Goal: Task Accomplishment & Management: Manage account settings

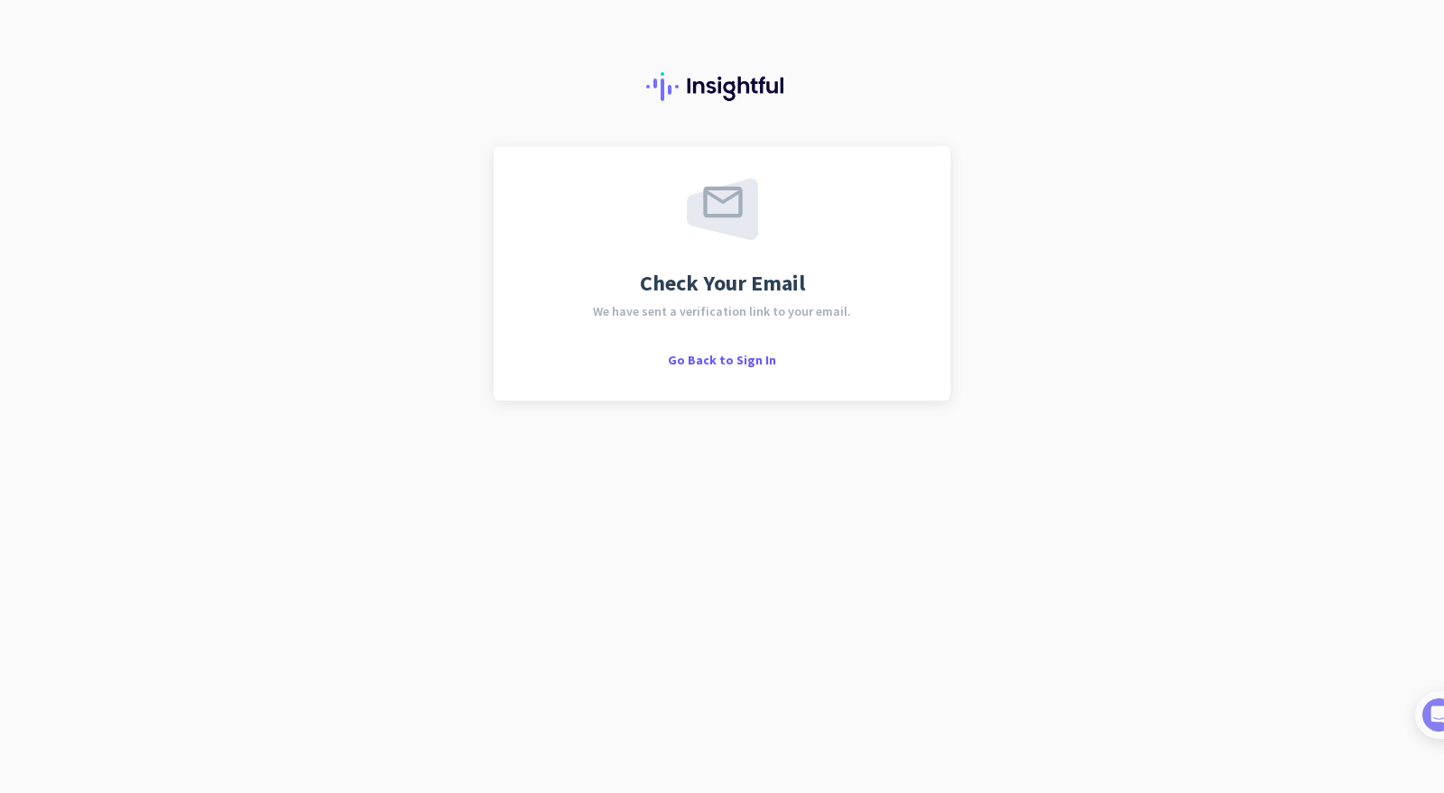
click at [727, 362] on span "Go Back to Sign In" at bounding box center [722, 360] width 108 height 16
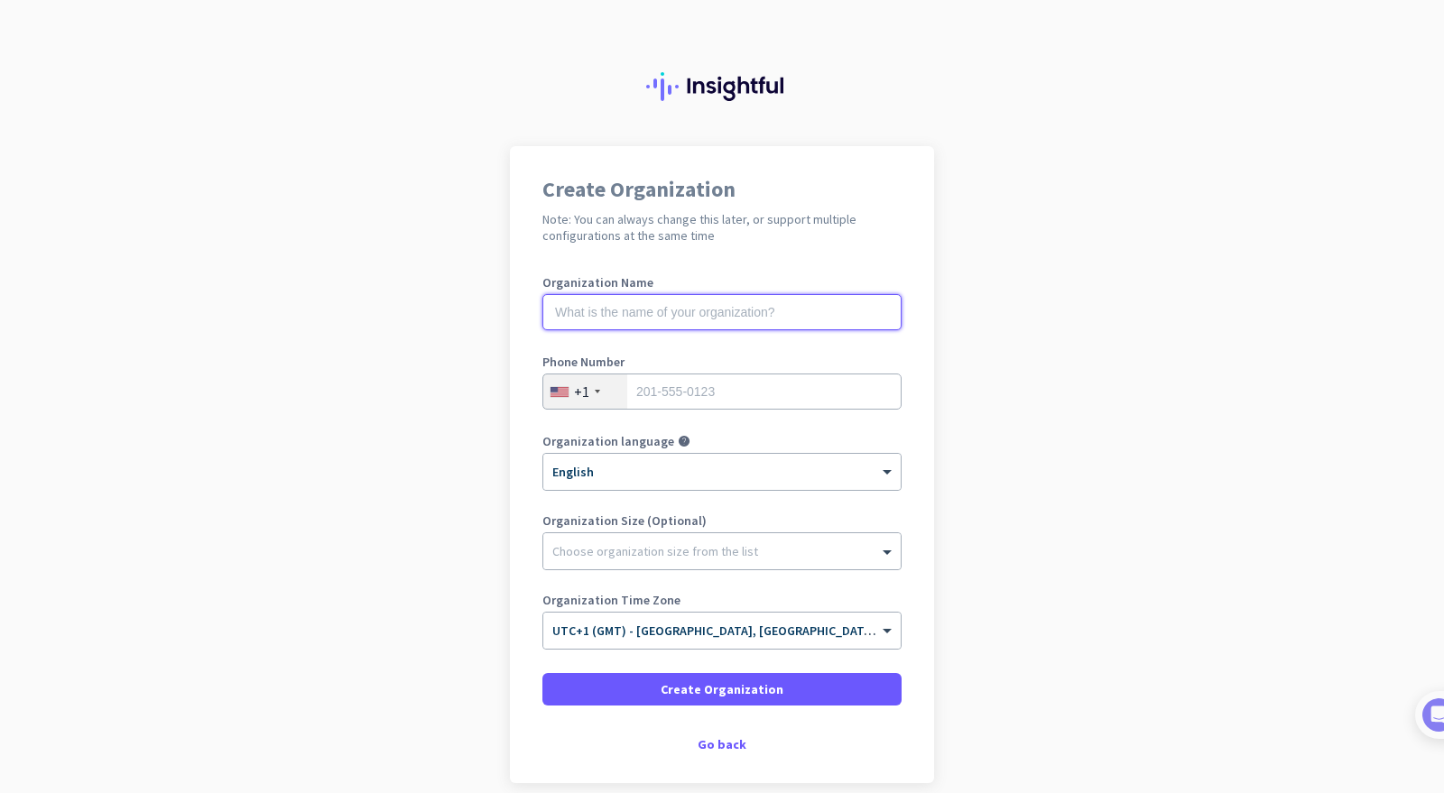
click at [686, 319] on input "text" at bounding box center [722, 312] width 359 height 36
type input "IT Support 365 Ltd"
click at [590, 403] on div "+1" at bounding box center [585, 392] width 84 height 34
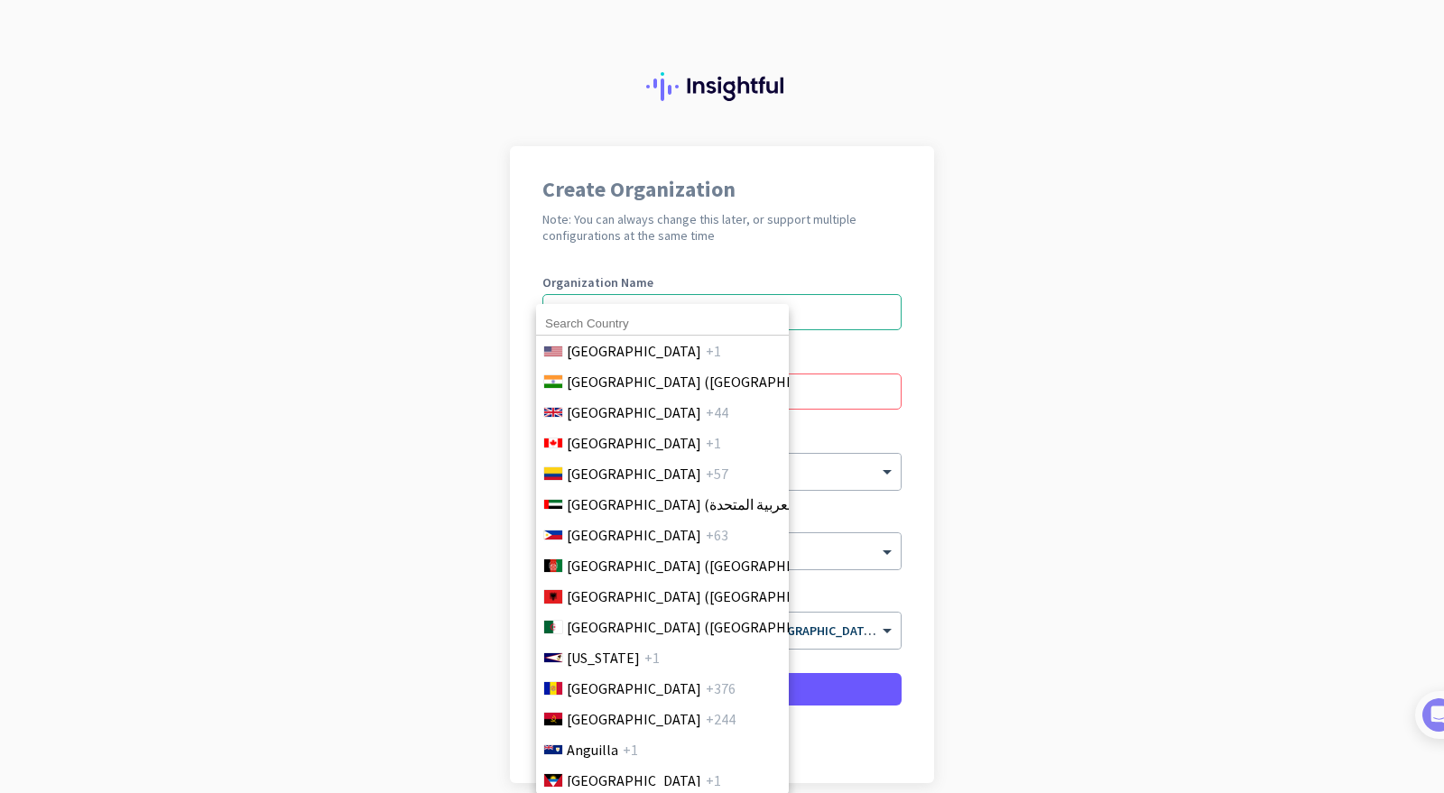
click at [626, 403] on span "United Kingdom" at bounding box center [634, 413] width 135 height 22
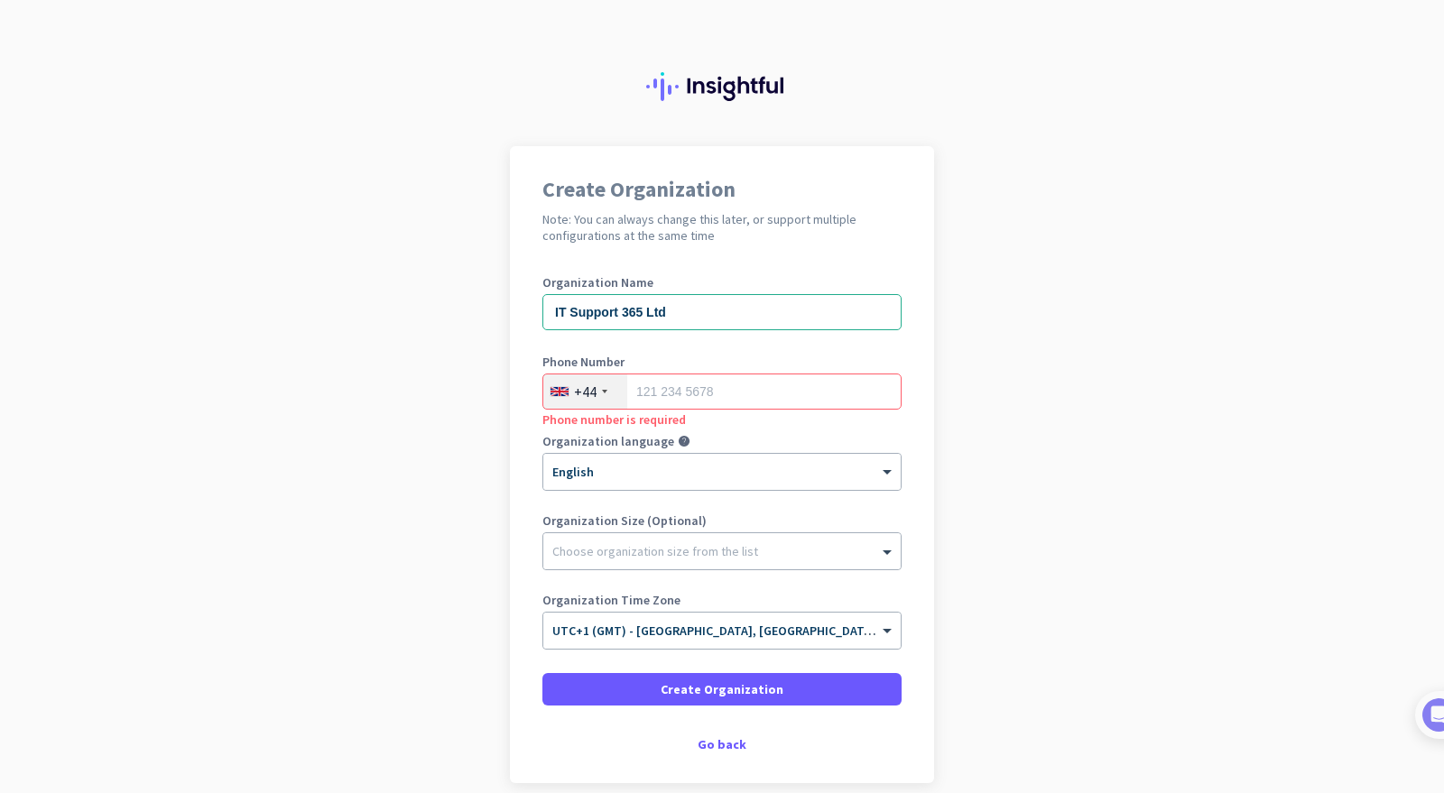
click at [674, 548] on div at bounding box center [721, 547] width 357 height 18
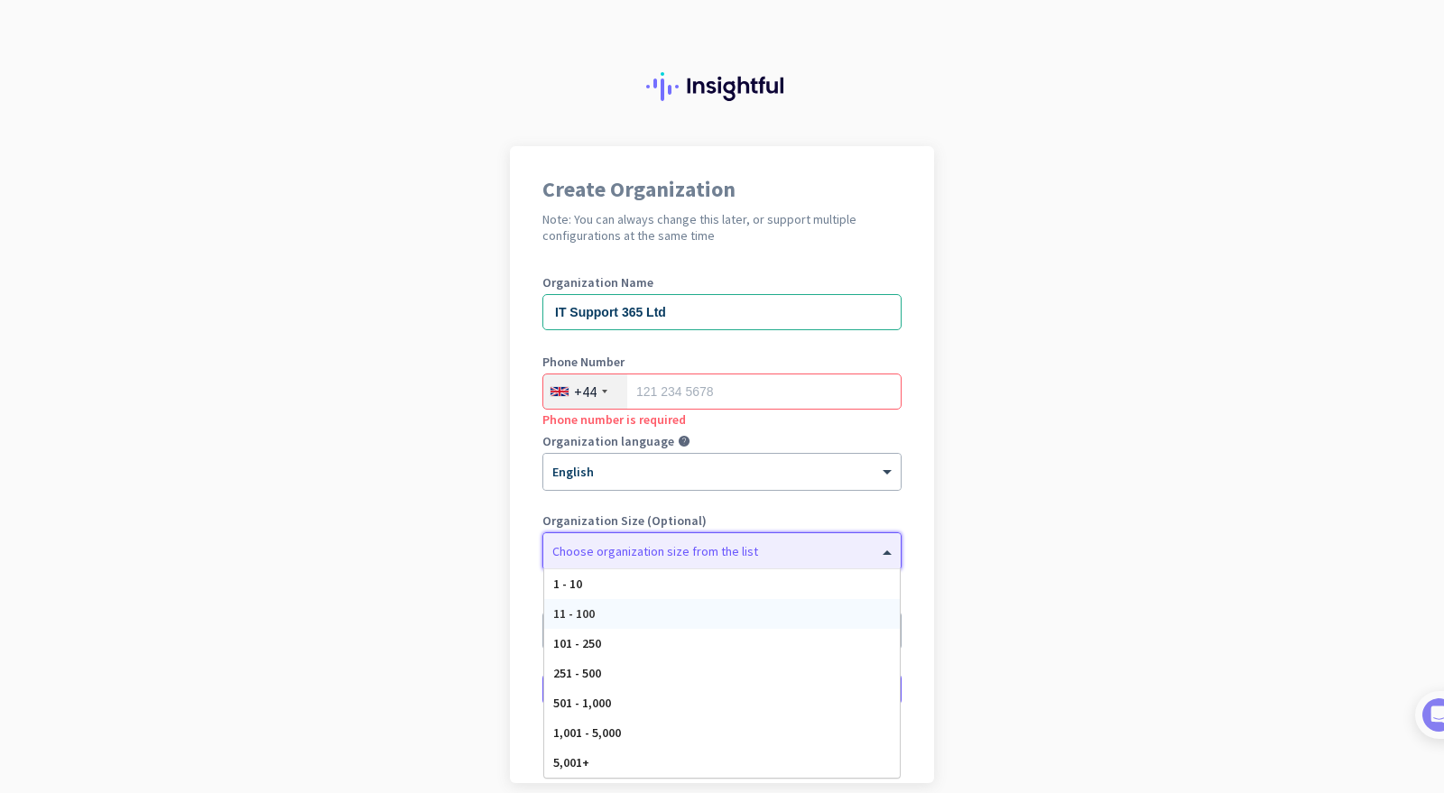
click at [662, 600] on div "11 - 100" at bounding box center [722, 614] width 356 height 30
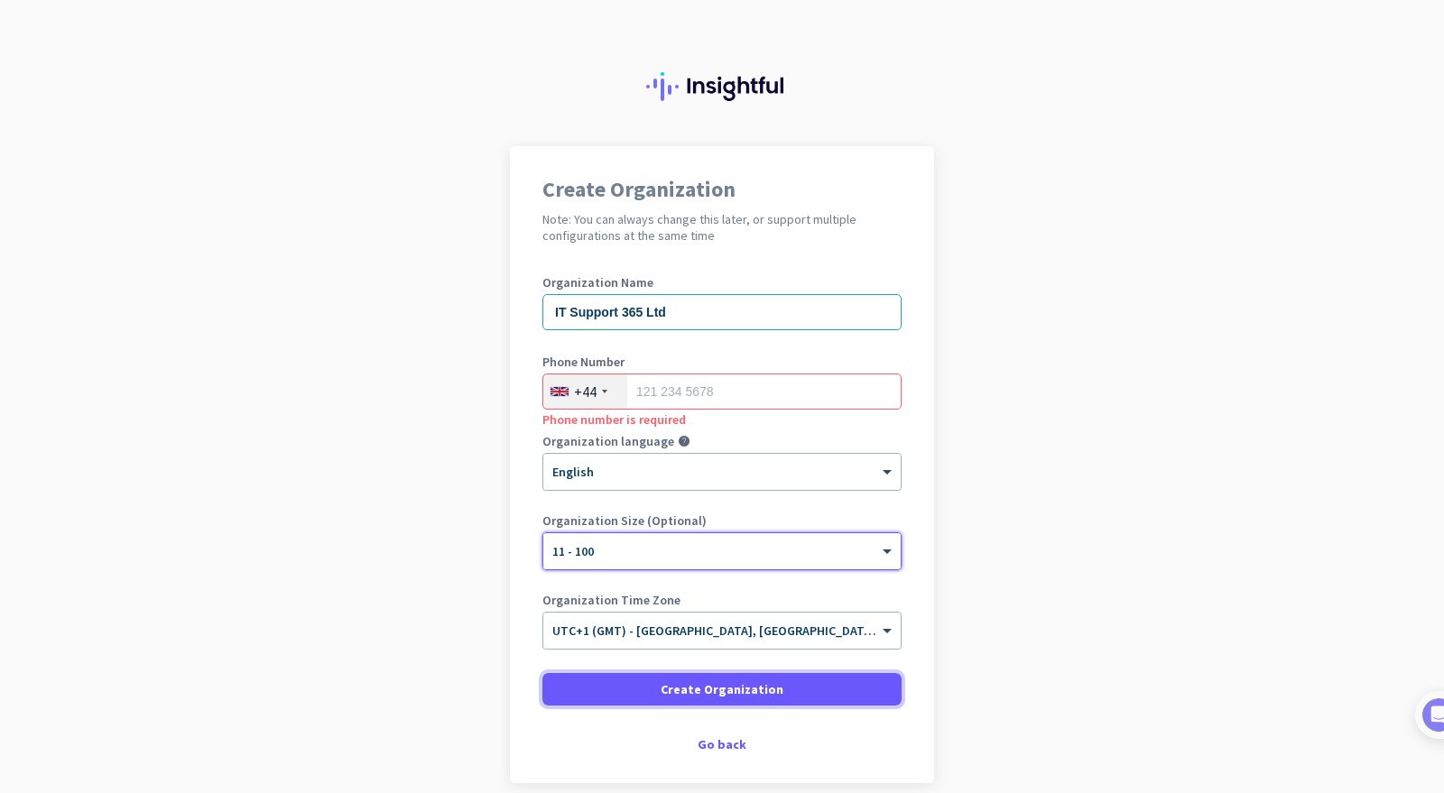
click at [688, 693] on span "Create Organization" at bounding box center [722, 690] width 123 height 18
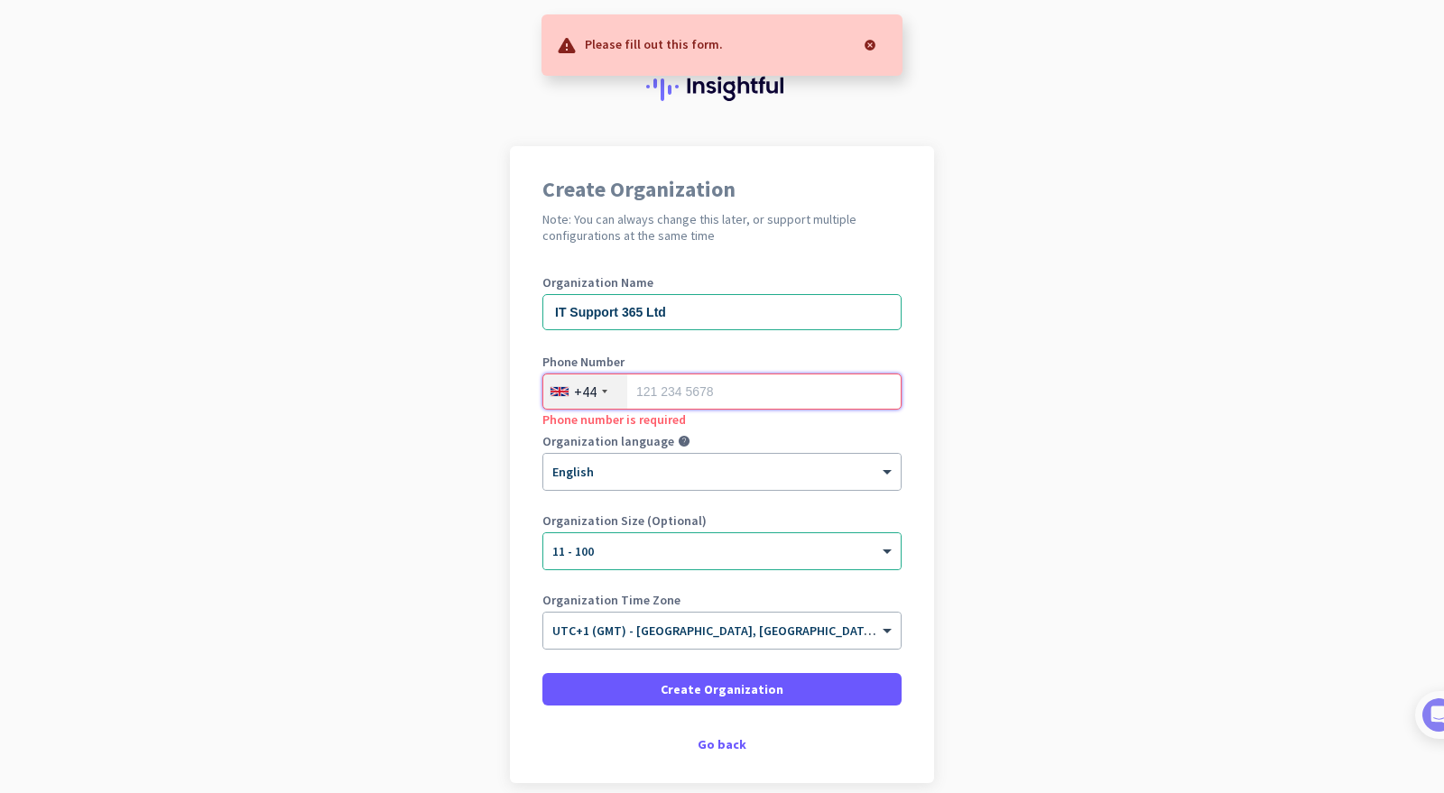
click at [756, 388] on input "tel" at bounding box center [722, 392] width 359 height 36
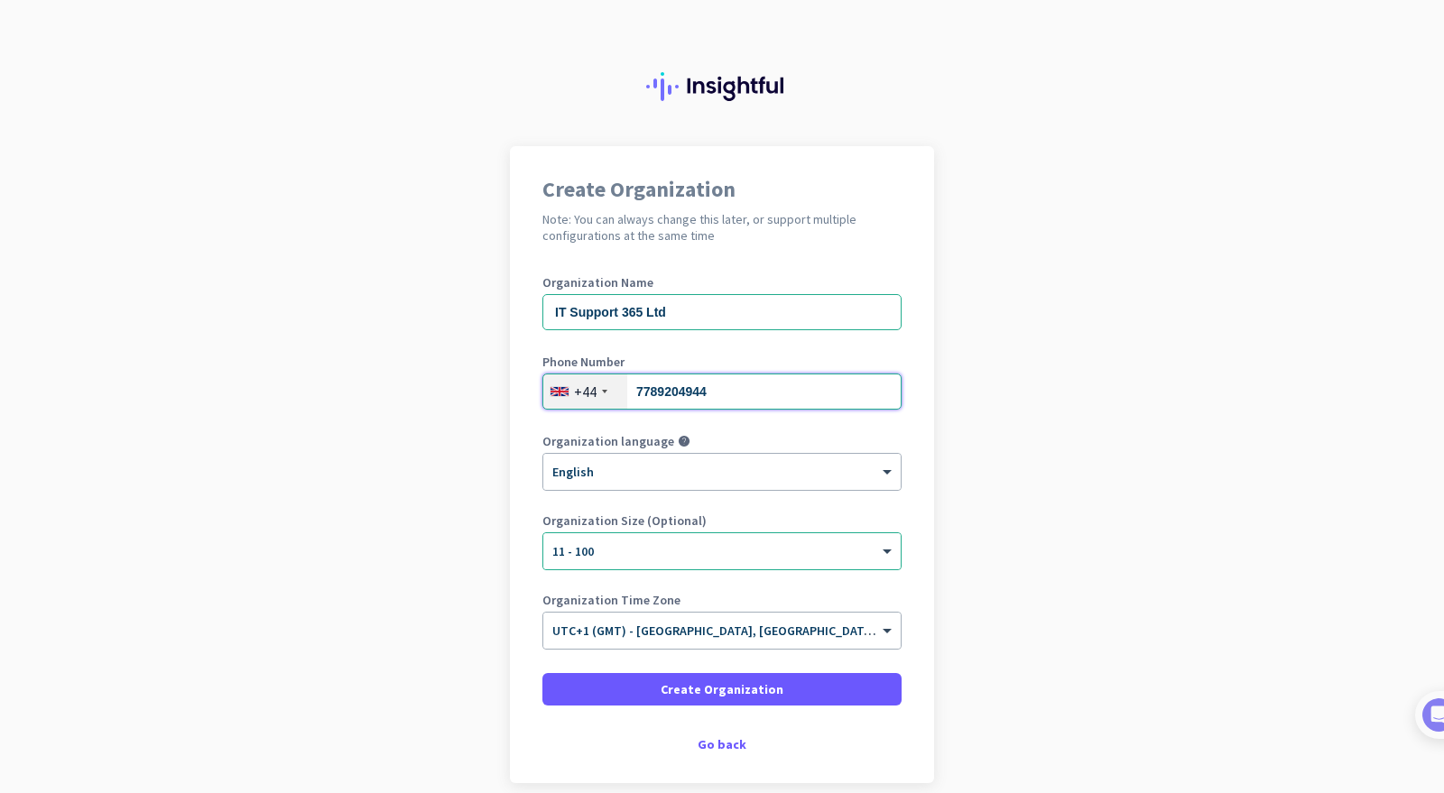
type input "7789204944"
click at [749, 691] on span "Create Organization" at bounding box center [722, 690] width 123 height 18
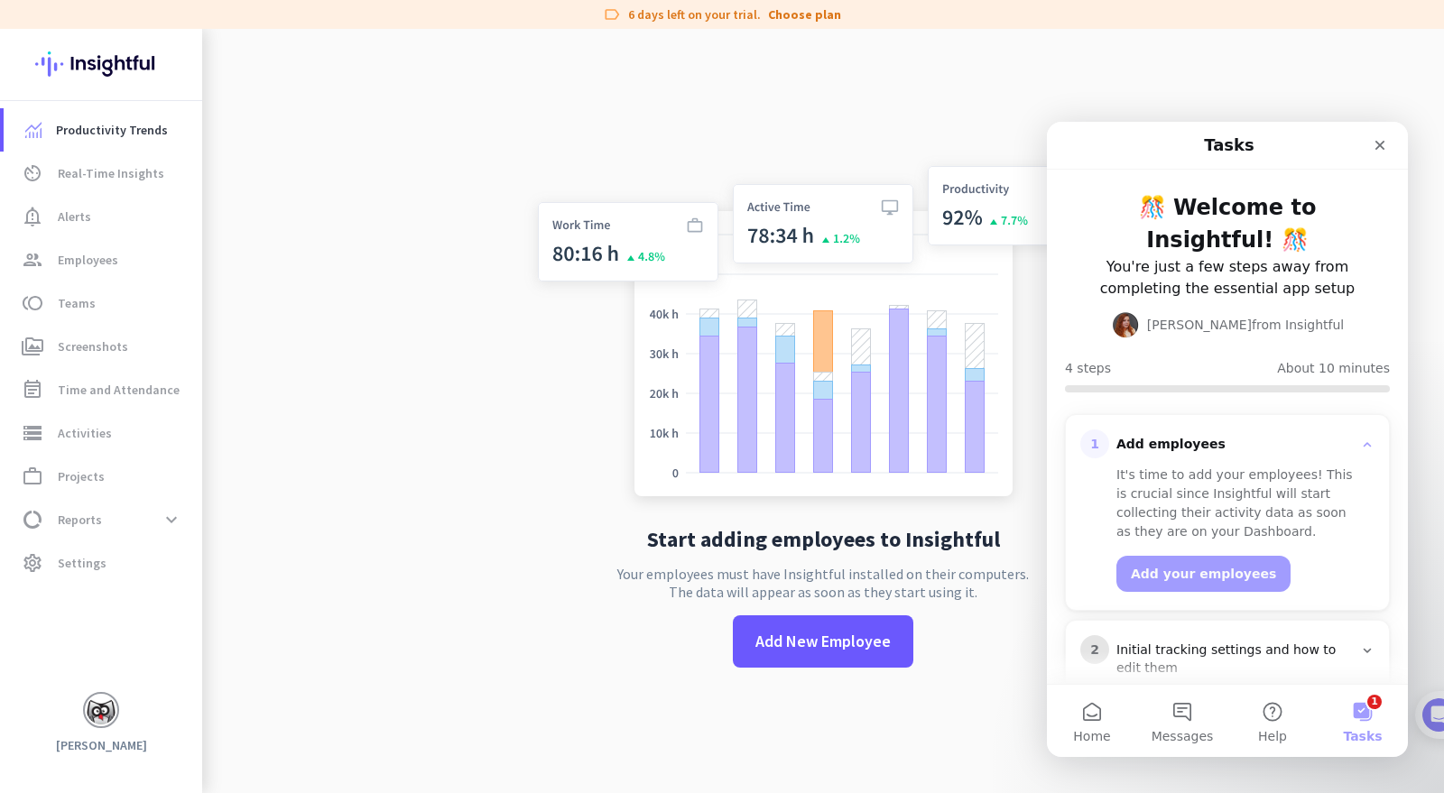
click at [323, 644] on app-no-employees "Start adding employees to Insightful Your employees must have Insightful instal…" at bounding box center [823, 425] width 1242 height 793
click at [1383, 144] on icon "Close" at bounding box center [1380, 145] width 14 height 14
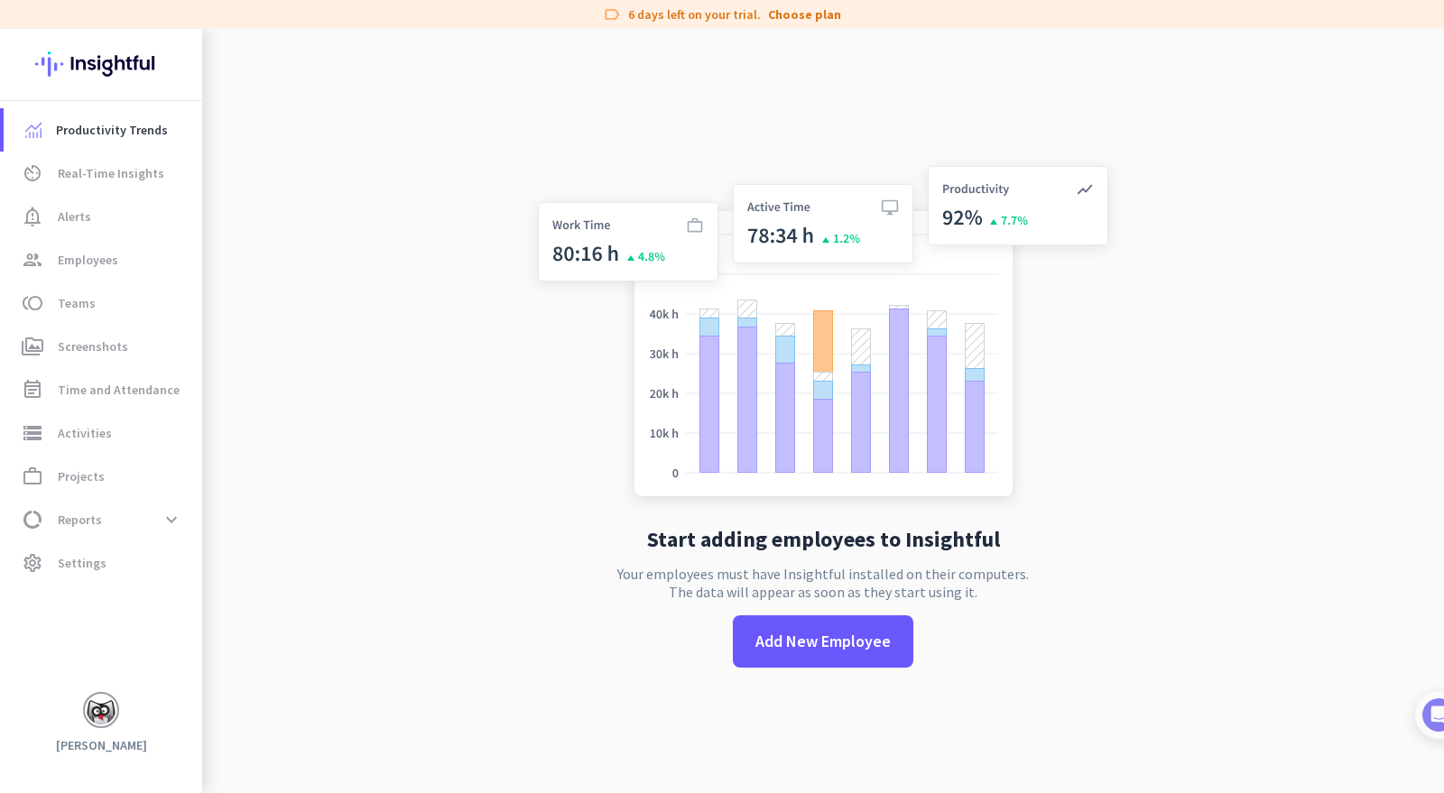
click at [813, 20] on link "Choose plan" at bounding box center [804, 14] width 73 height 18
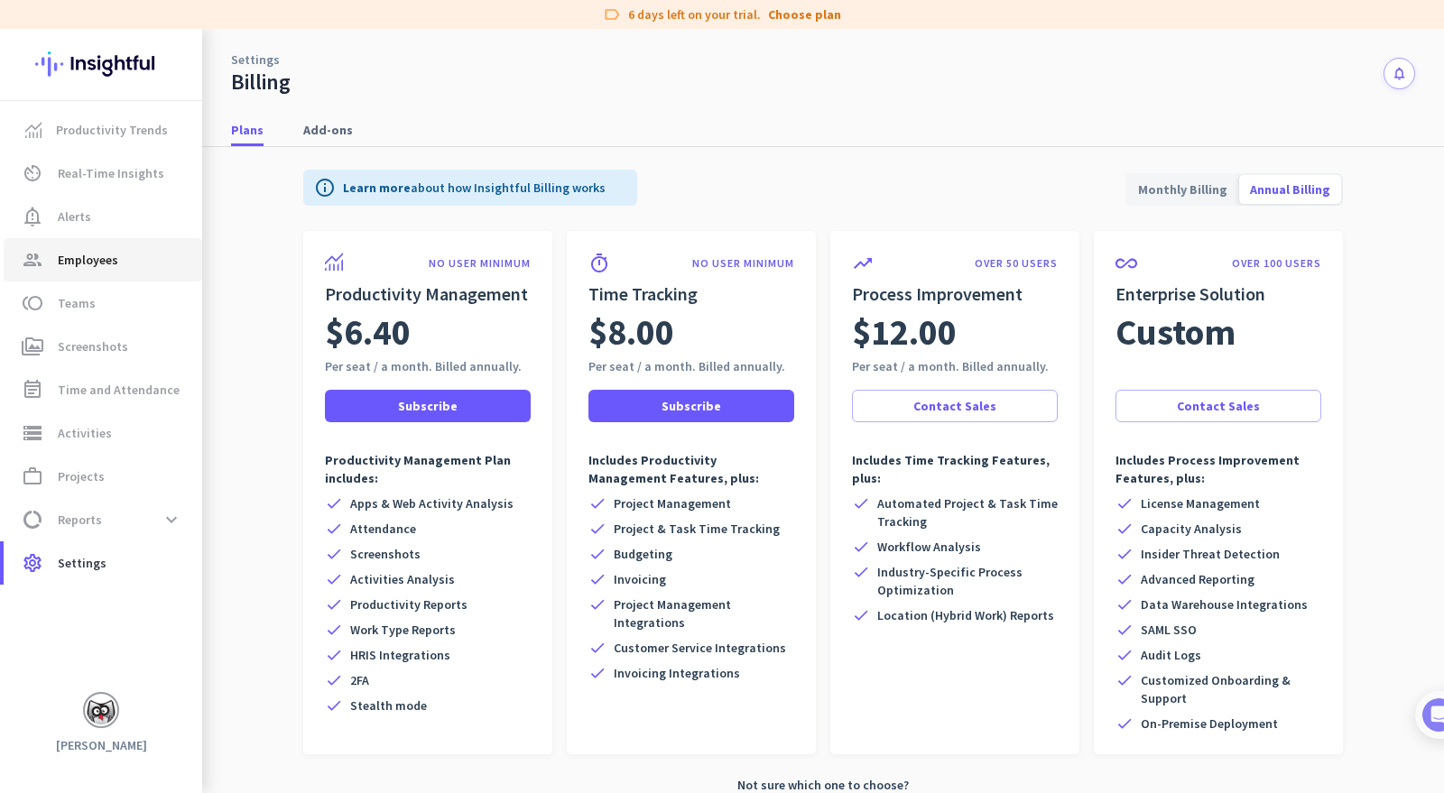
click at [117, 259] on span "group Employees" at bounding box center [103, 260] width 170 height 22
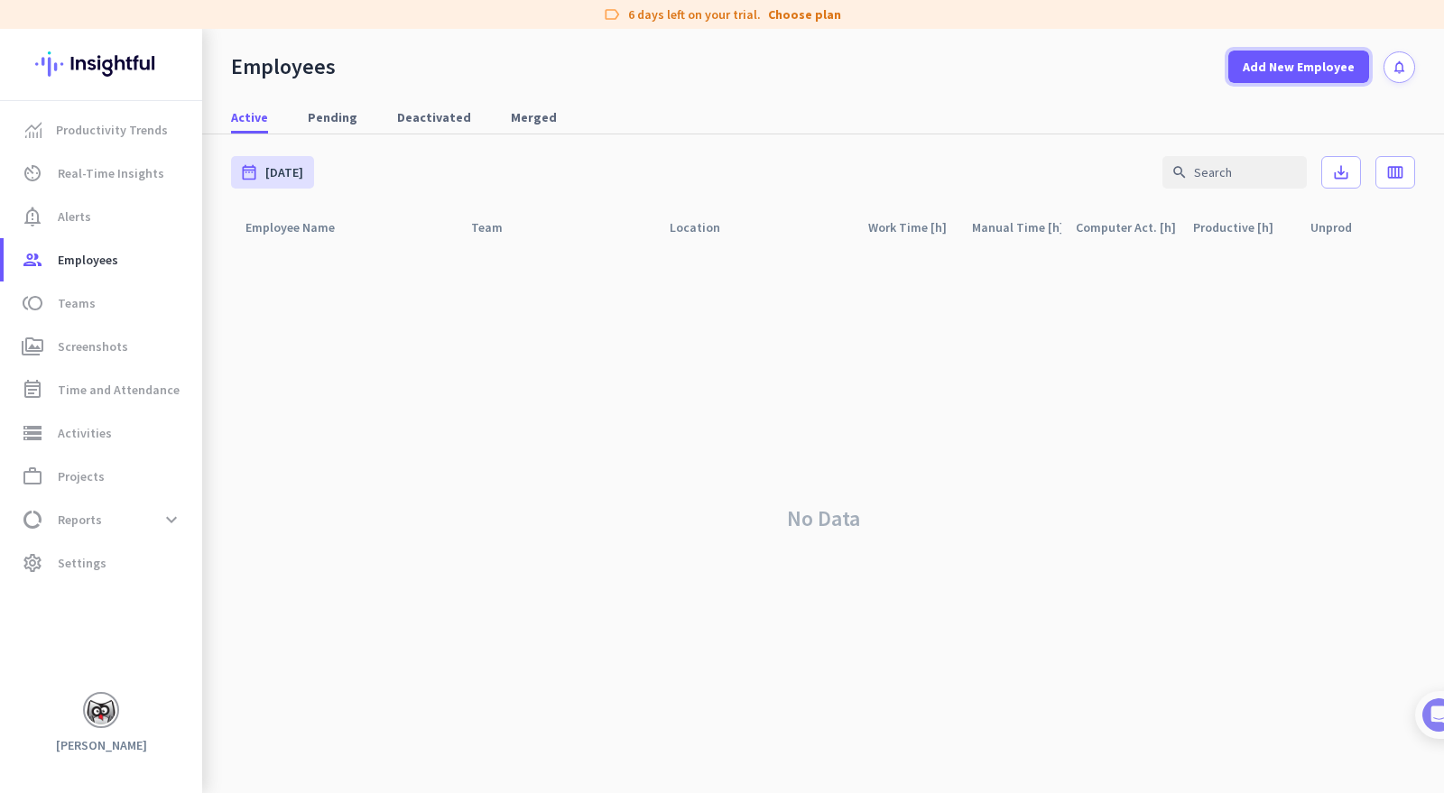
click at [1251, 64] on span "Add New Employee" at bounding box center [1299, 67] width 112 height 18
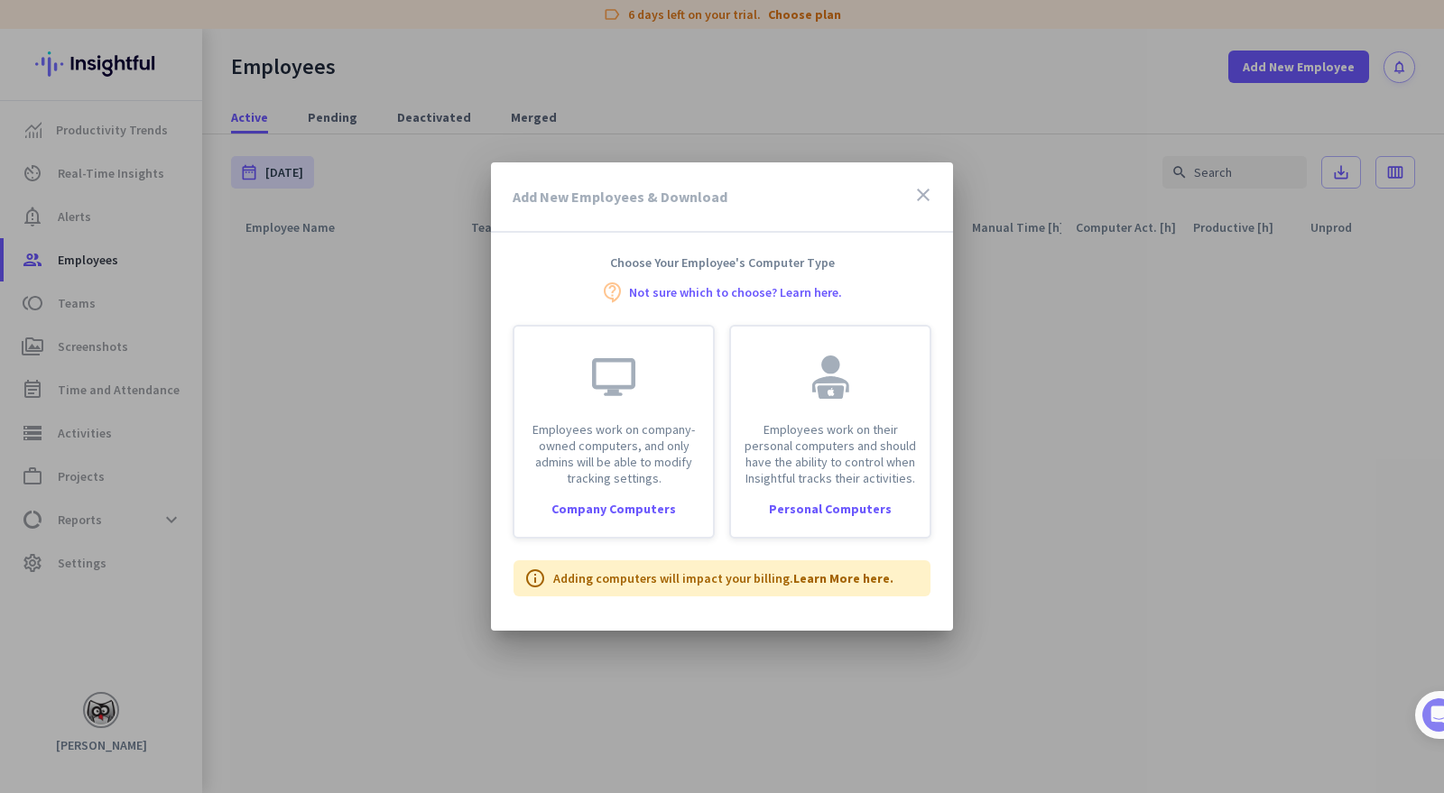
click at [599, 516] on div "Employees work on company-owned computers, and only admins will be able to modi…" at bounding box center [614, 432] width 202 height 214
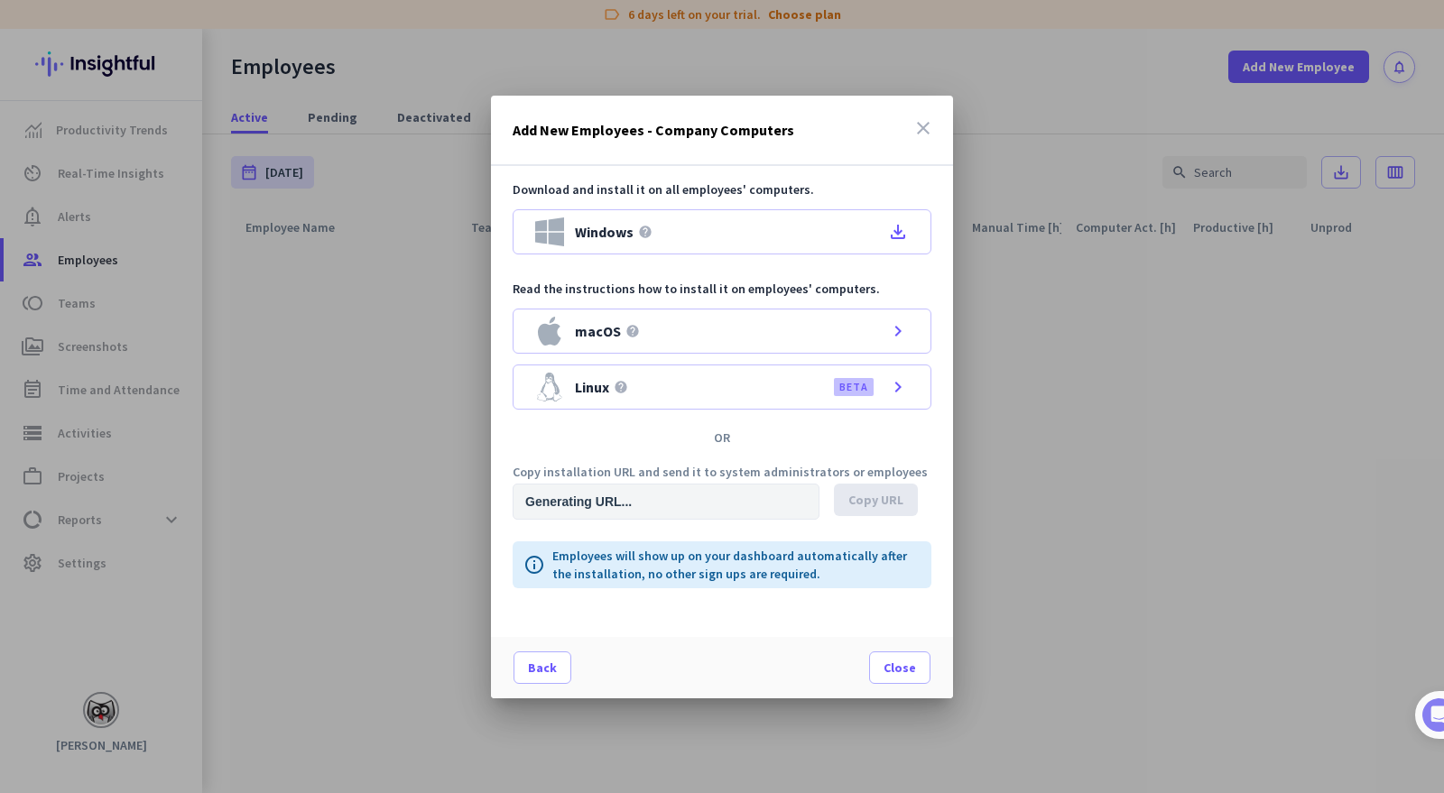
type input "https://app.insightful.io/#/installation/company?token=eyJhbGciOiJIUzI1NiIsInR5…"
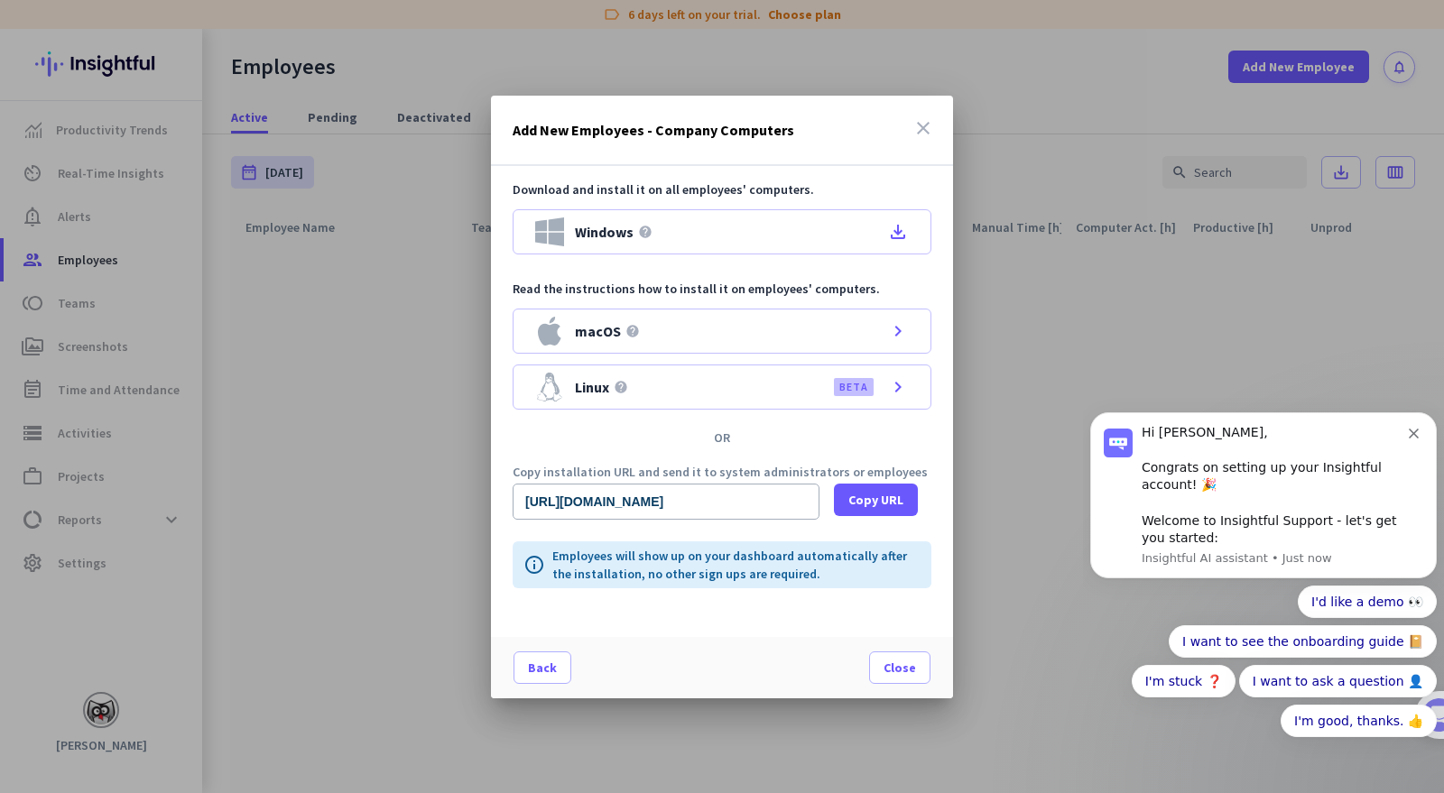
click at [900, 221] on icon "file_download" at bounding box center [898, 232] width 22 height 22
click at [885, 496] on span "Copy URL" at bounding box center [876, 500] width 55 height 18
click at [880, 668] on span at bounding box center [900, 667] width 60 height 43
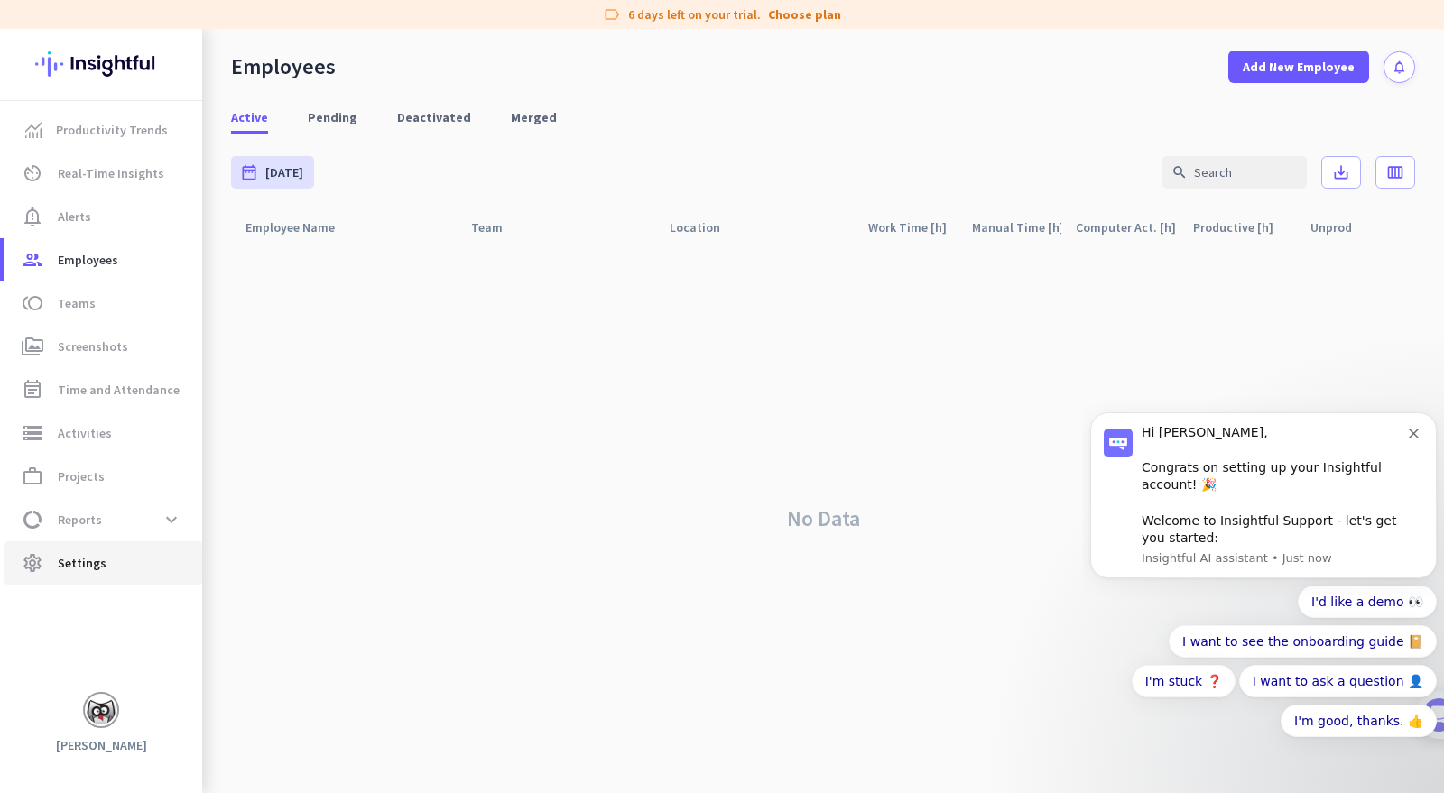
click at [97, 554] on span "Settings" at bounding box center [82, 563] width 49 height 22
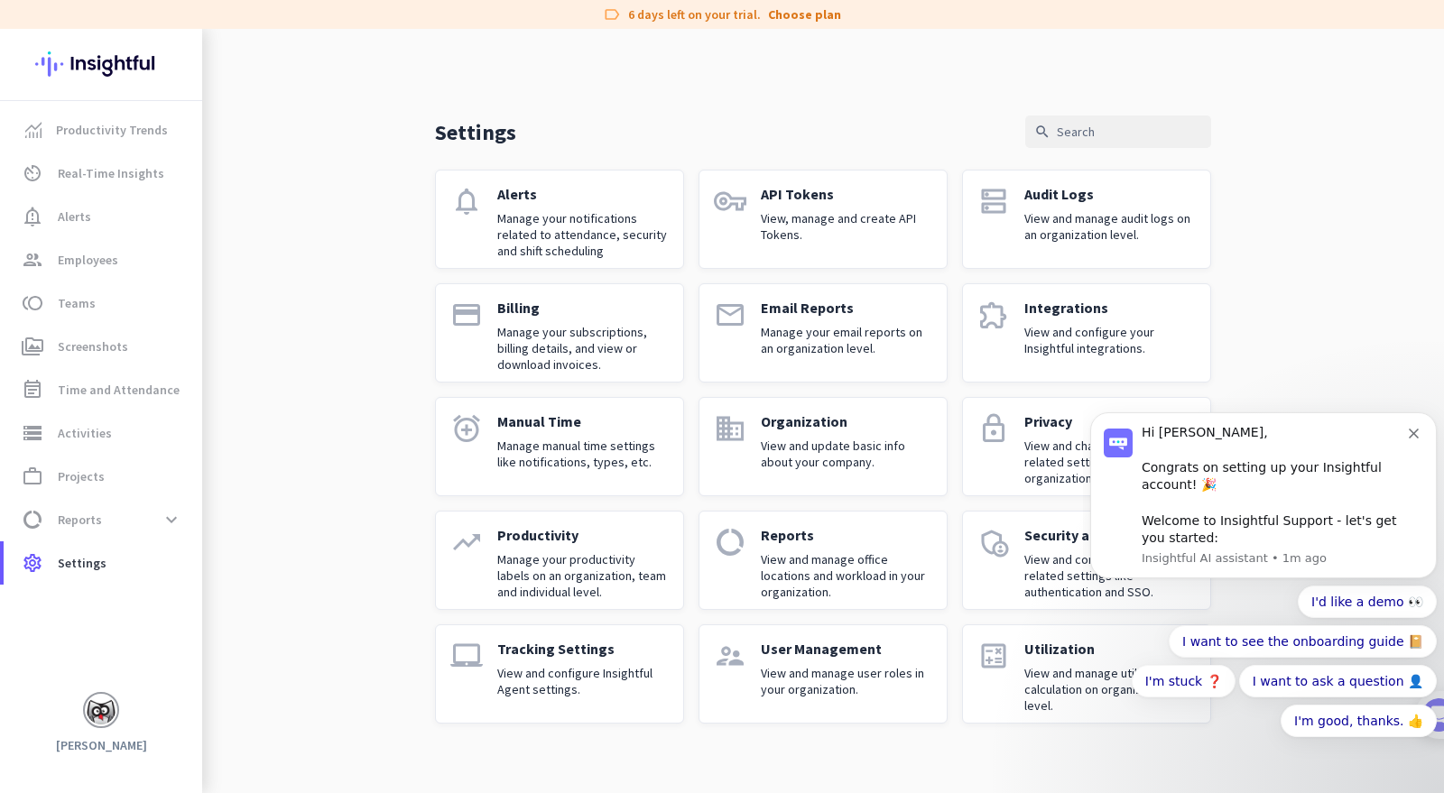
click at [1415, 439] on button "Dismiss notification" at bounding box center [1416, 431] width 14 height 14
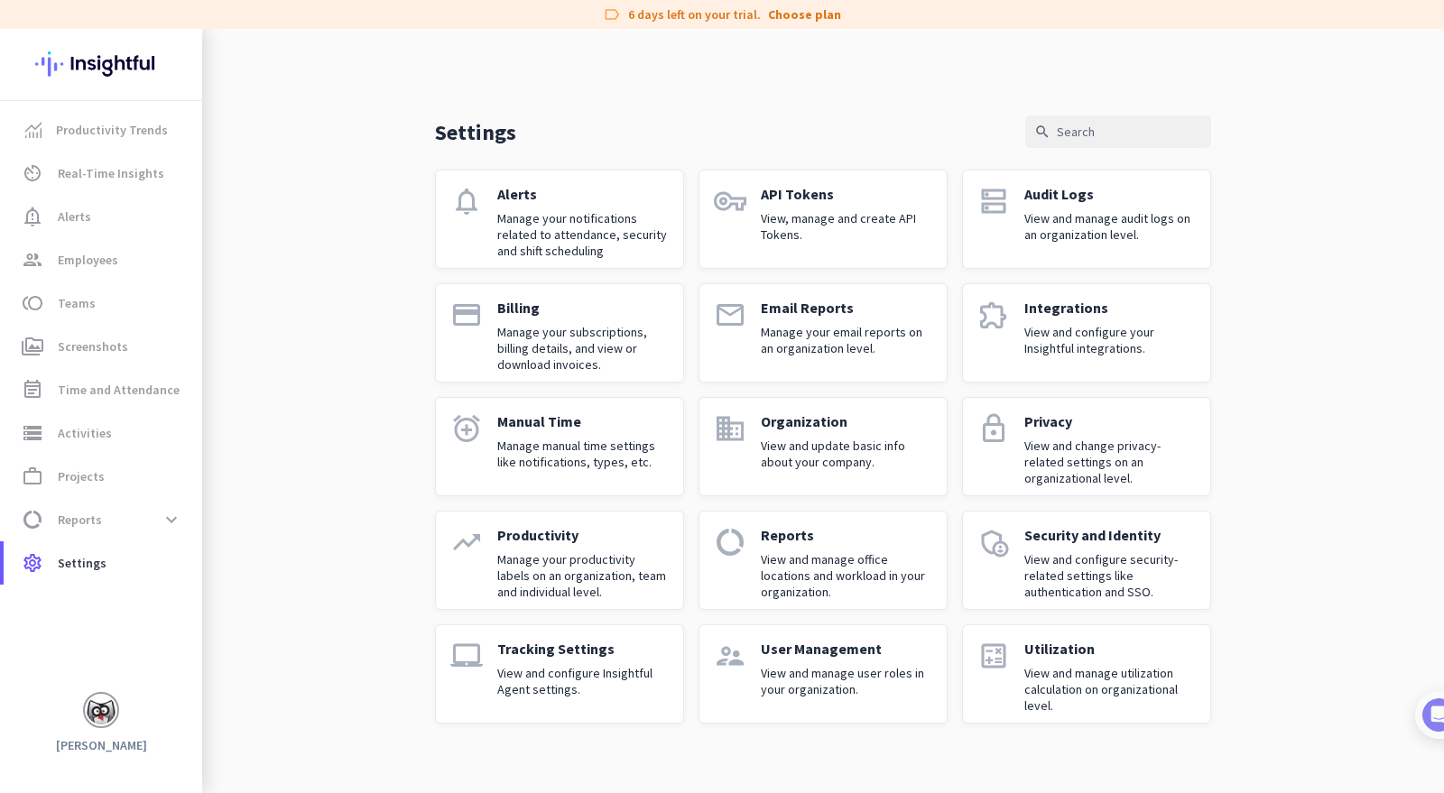
click at [824, 674] on p "View and manage user roles in your organization." at bounding box center [847, 681] width 172 height 32
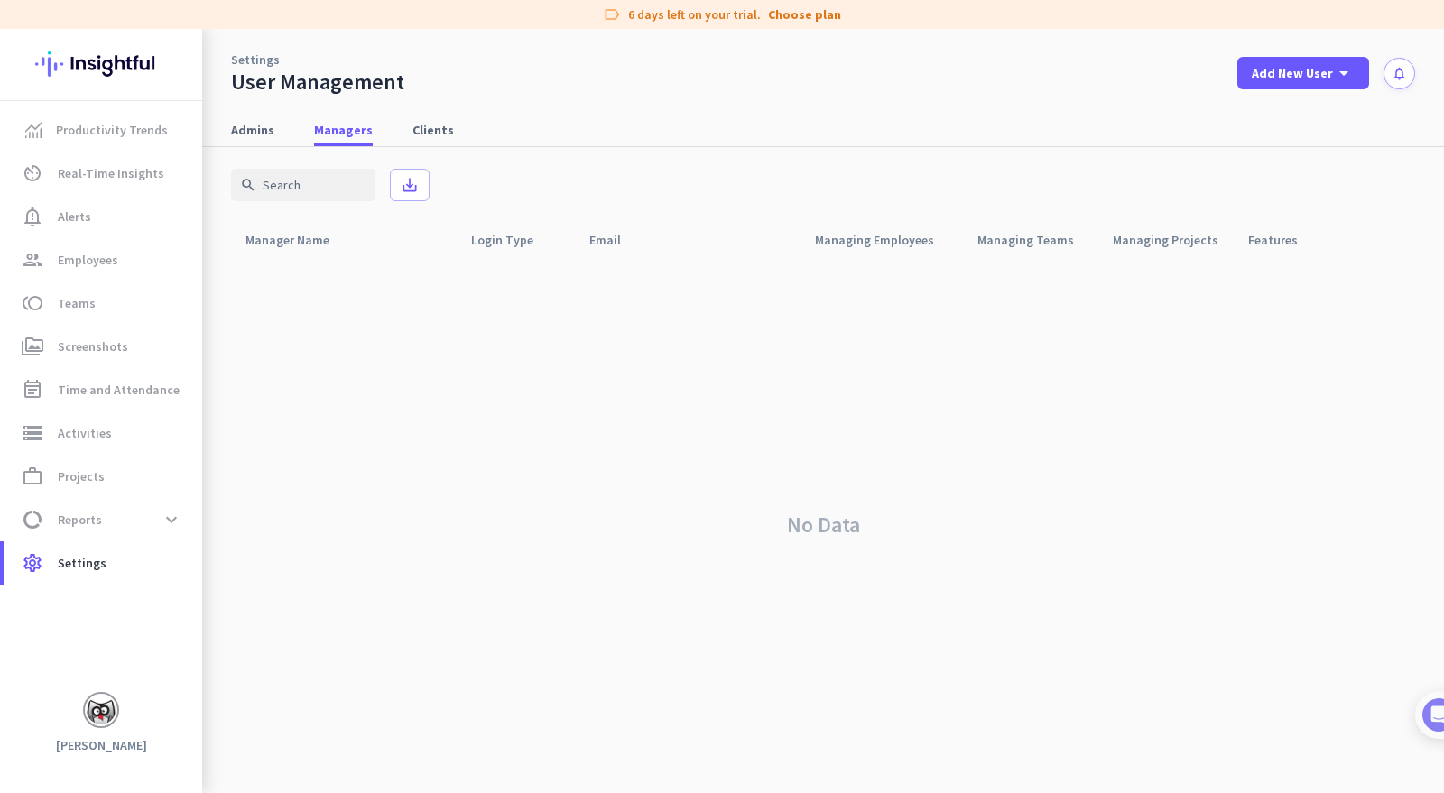
click at [432, 132] on span "Clients" at bounding box center [434, 130] width 42 height 18
click at [1338, 70] on icon "arrow_drop_down" at bounding box center [1344, 73] width 22 height 22
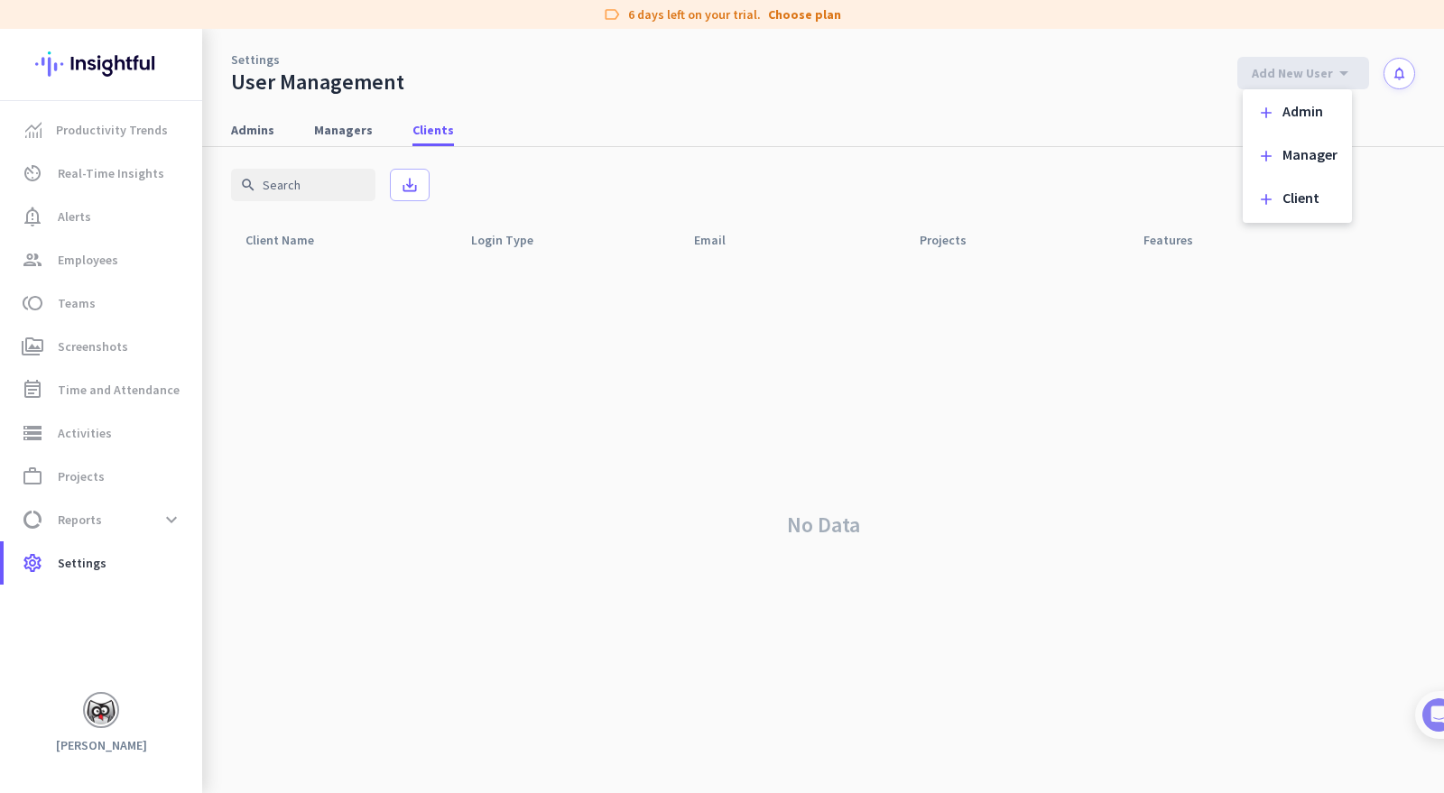
click at [1310, 198] on div "Client" at bounding box center [1301, 199] width 37 height 18
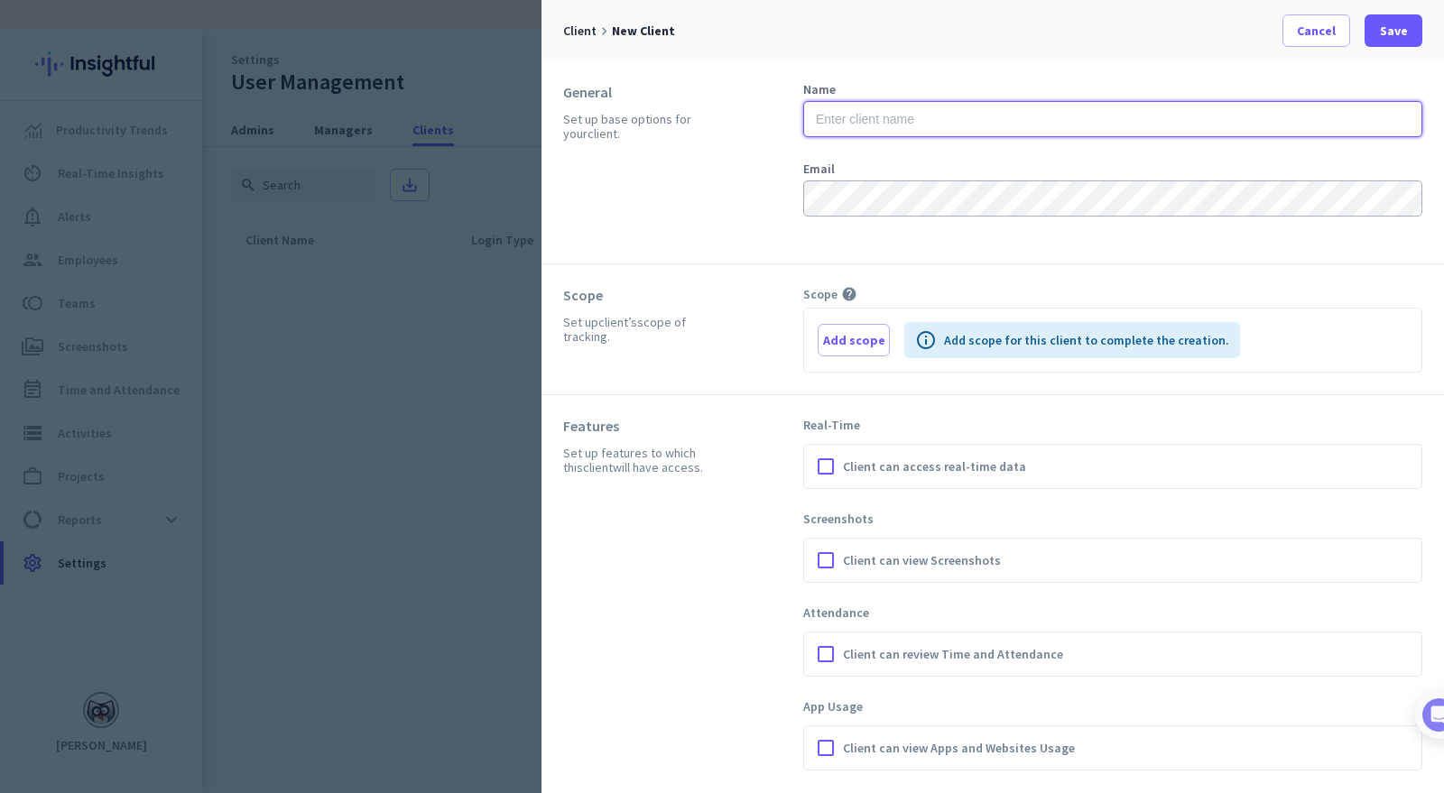
click at [1160, 124] on input "text" at bounding box center [1112, 119] width 619 height 36
type input "U"
type input "UK Mortgage Centre"
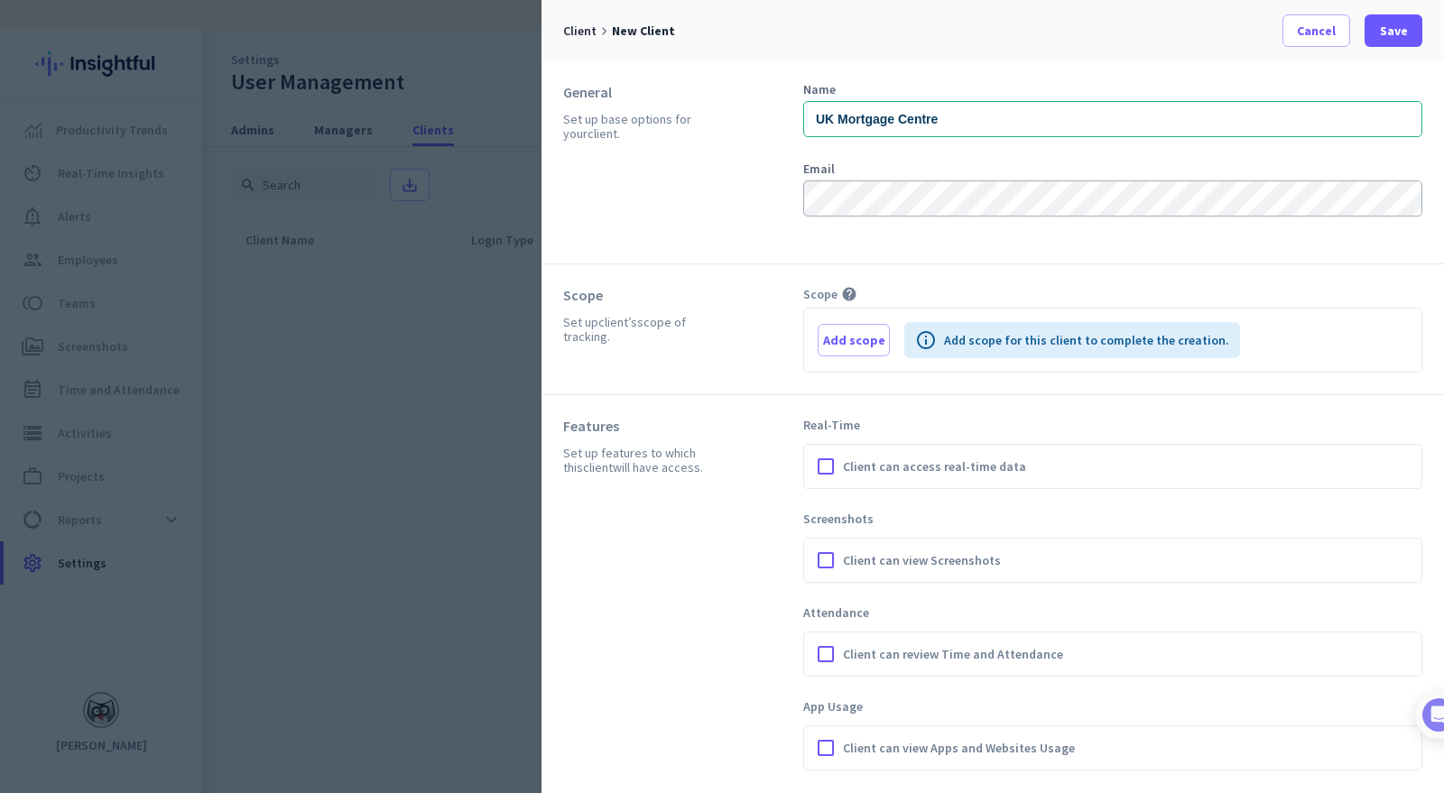
click at [829, 739] on div at bounding box center [825, 748] width 27 height 27
click at [822, 659] on div at bounding box center [825, 654] width 27 height 27
click at [826, 555] on div at bounding box center [825, 560] width 27 height 27
click at [823, 466] on div at bounding box center [825, 466] width 27 height 27
click at [1377, 33] on span at bounding box center [1394, 30] width 58 height 43
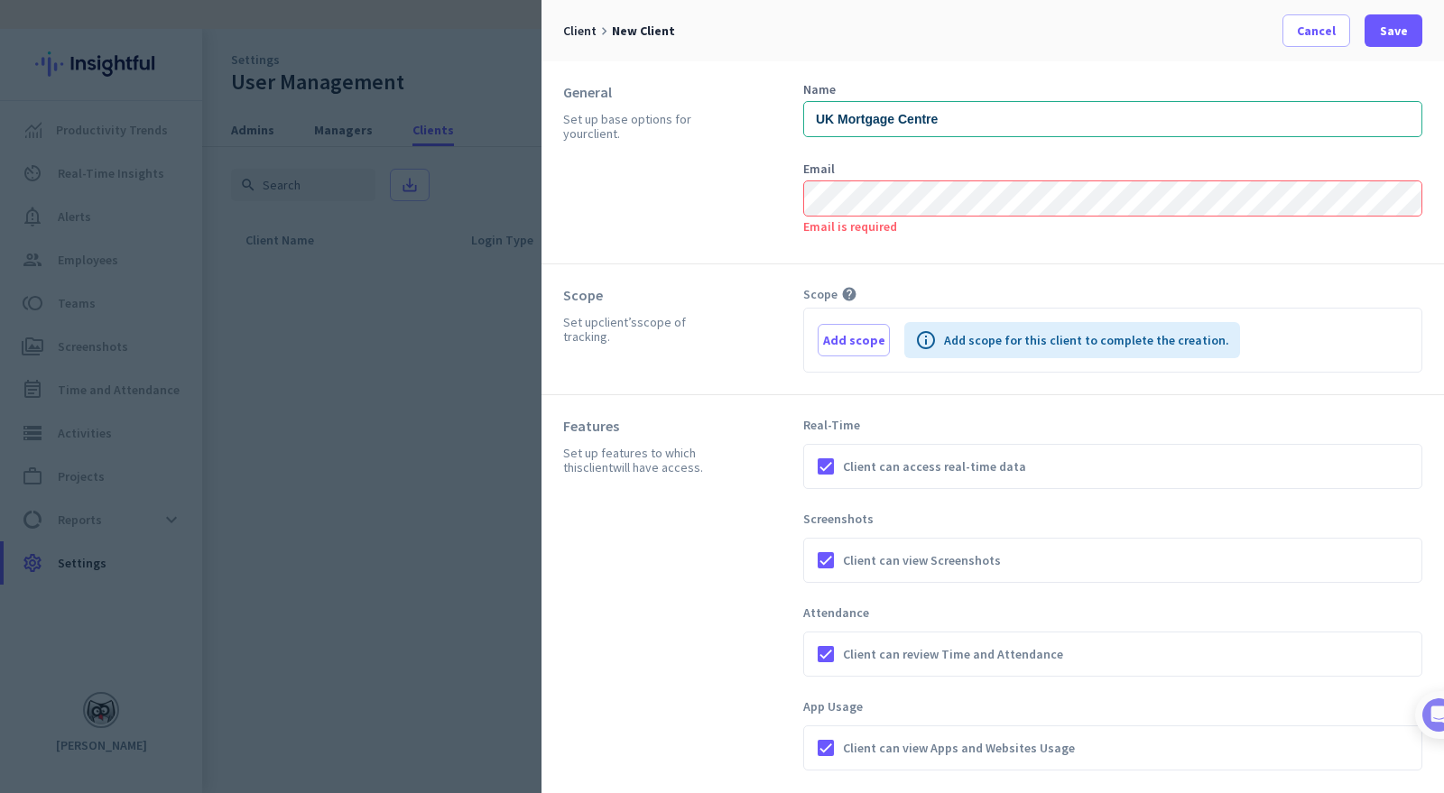
click at [976, 218] on div "Email is required" at bounding box center [1112, 226] width 619 height 18
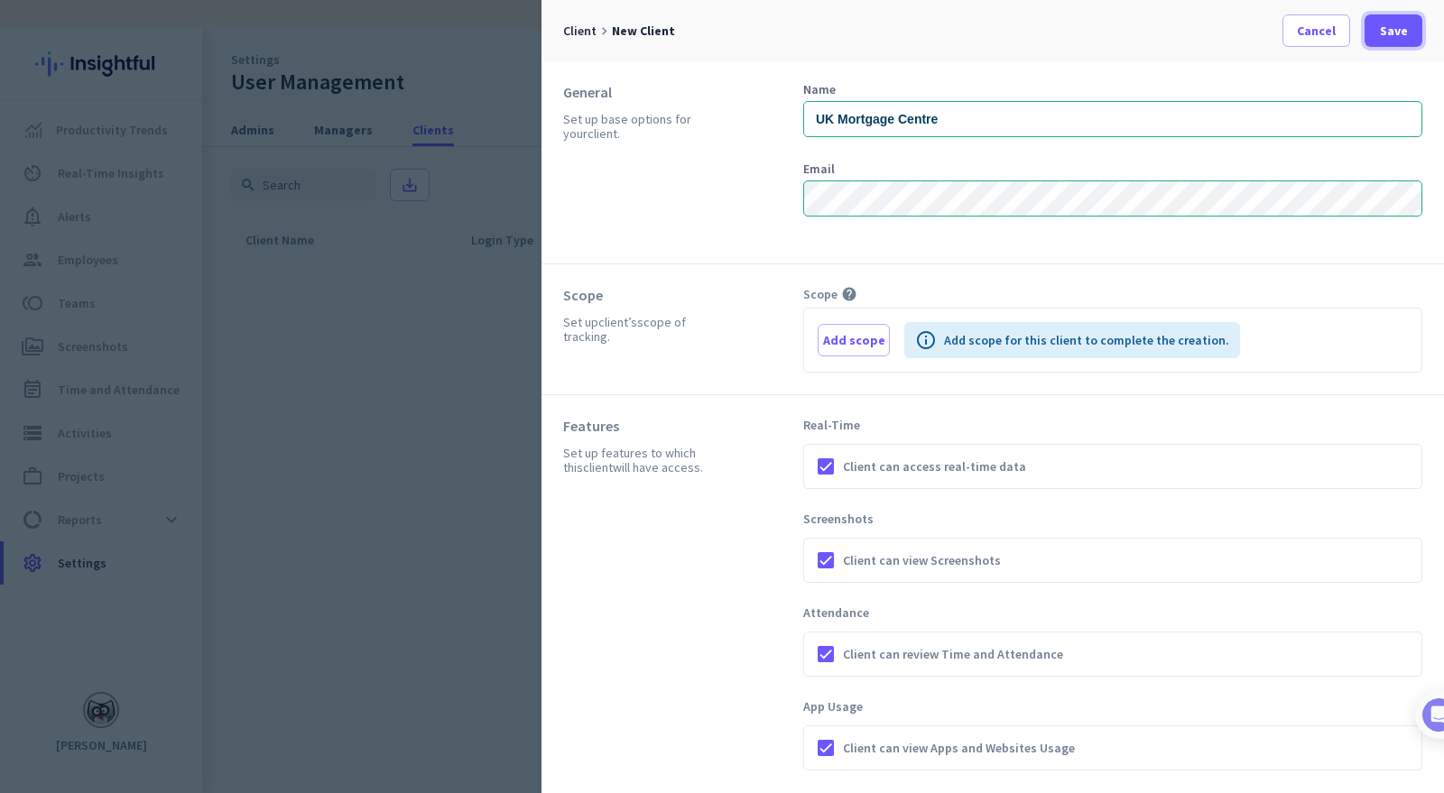
drag, startPoint x: 1396, startPoint y: 24, endPoint x: 1357, endPoint y: 363, distance: 340.7
click at [1354, 343] on div "client keyboard_arrow_right New client Cancel Save General Set up base options …" at bounding box center [993, 396] width 903 height 793
click at [870, 347] on span "Add scope" at bounding box center [854, 340] width 62 height 18
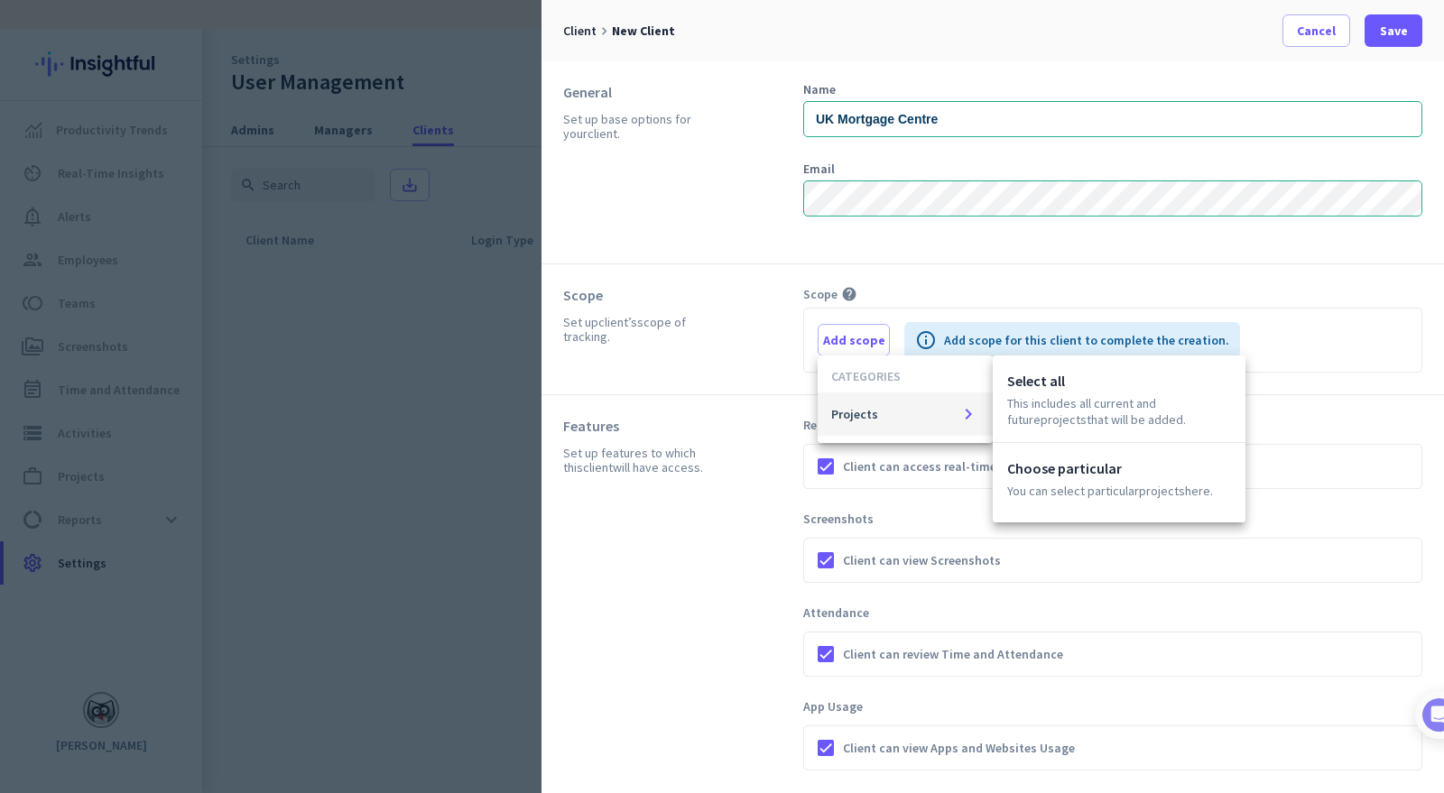
click at [1354, 215] on div at bounding box center [722, 396] width 1444 height 793
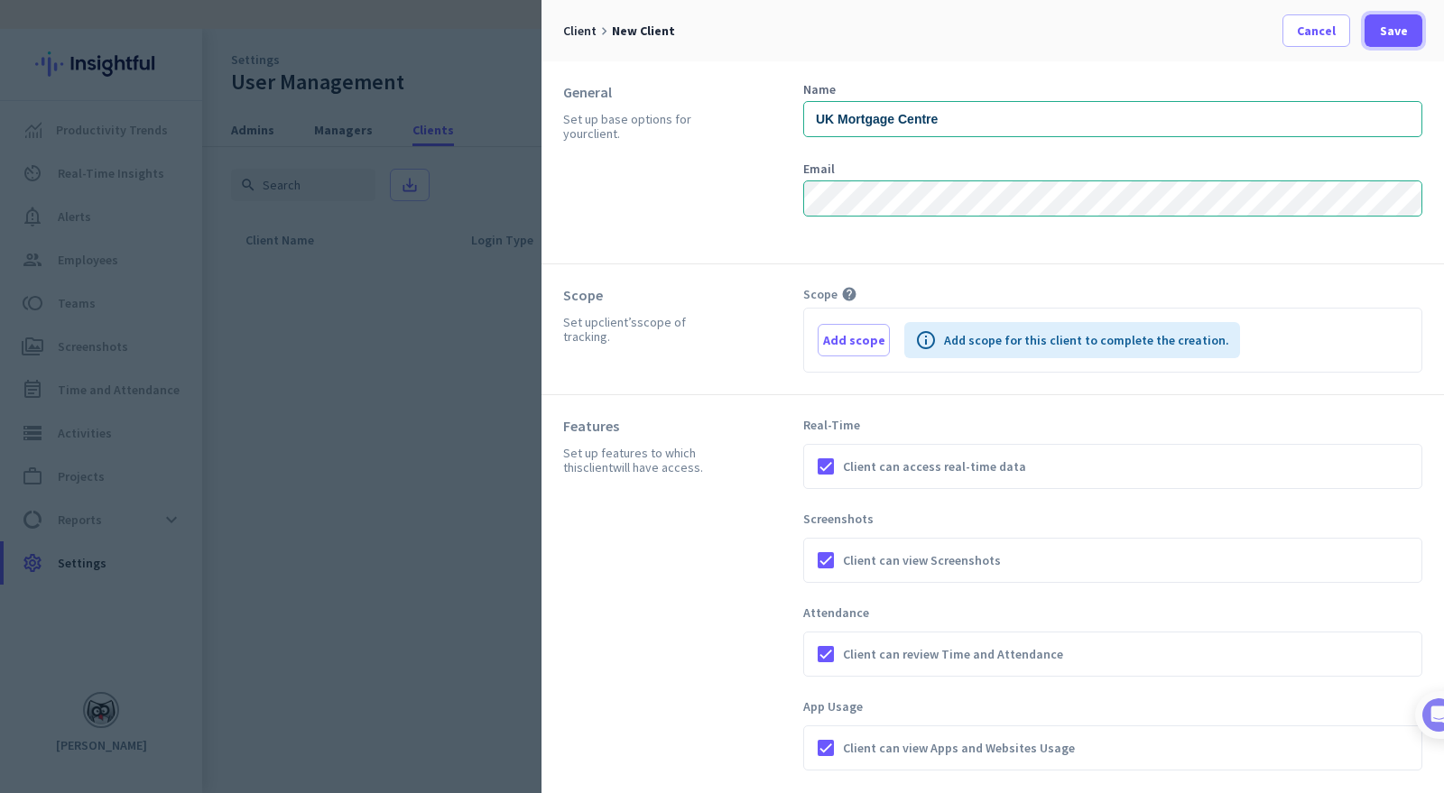
click at [1408, 37] on span at bounding box center [1394, 30] width 58 height 43
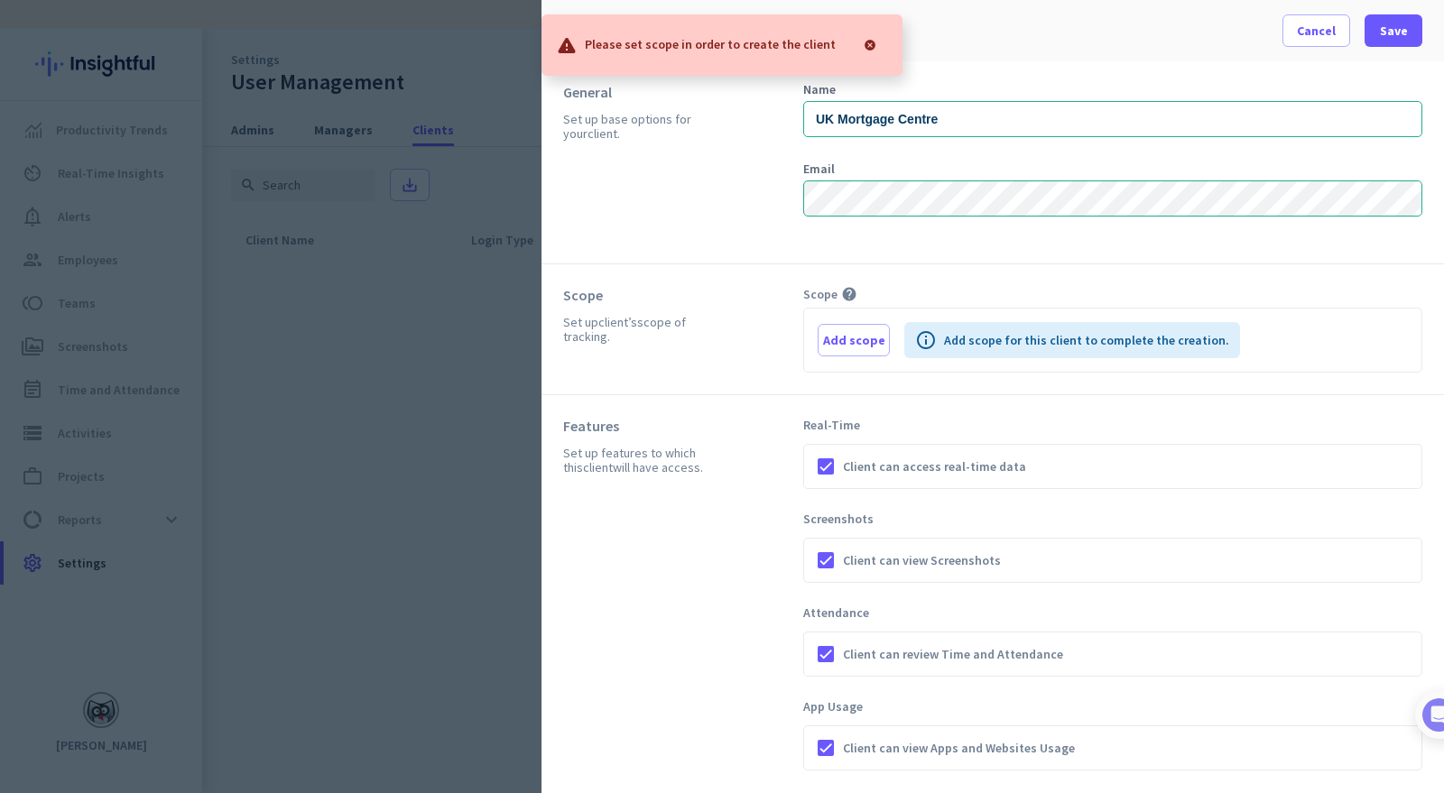
click at [964, 334] on p "Add scope for this client to complete the creation." at bounding box center [1086, 340] width 285 height 18
click at [859, 337] on span "Add scope" at bounding box center [854, 340] width 62 height 18
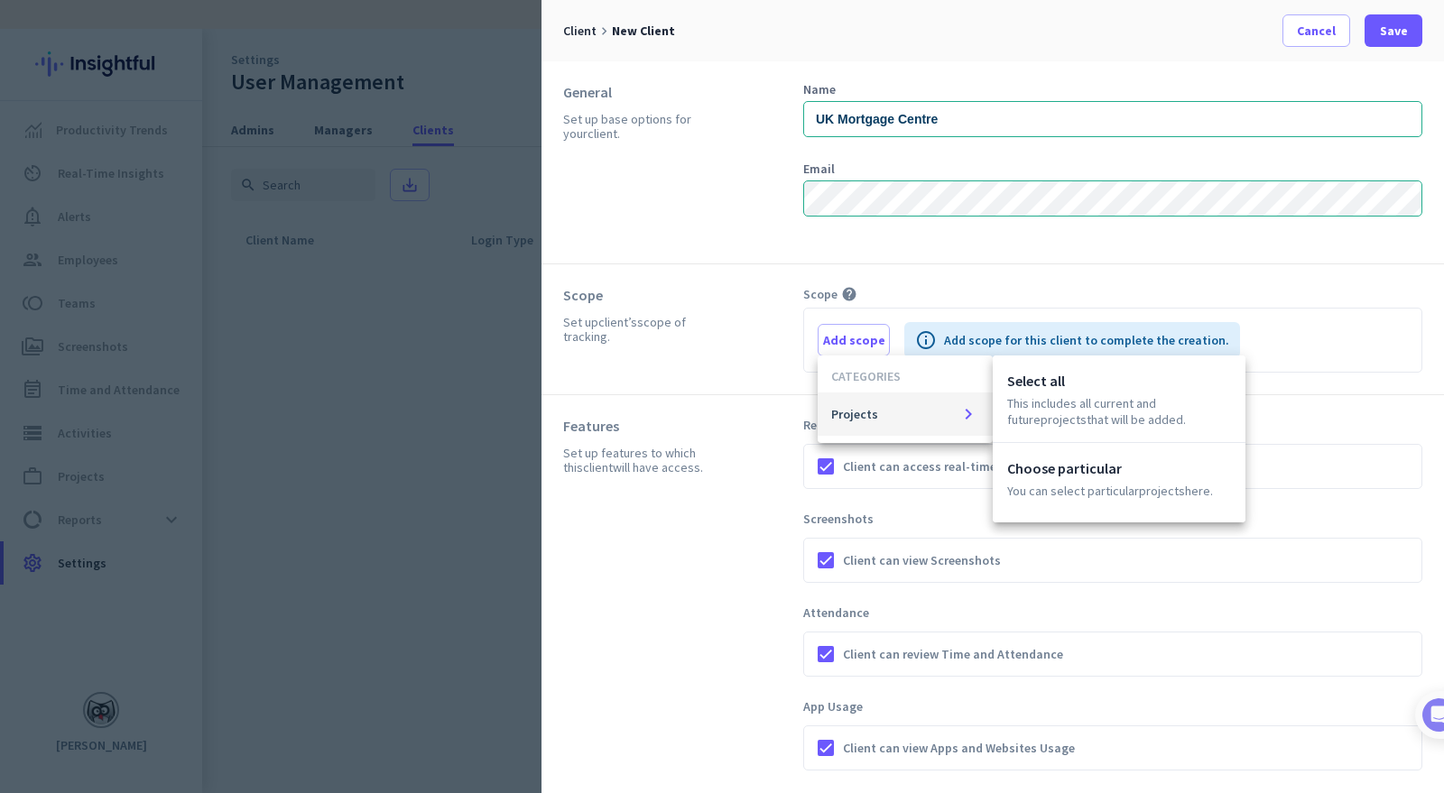
click at [1055, 399] on p "This includes all current and future Projects that will be added." at bounding box center [1119, 411] width 224 height 32
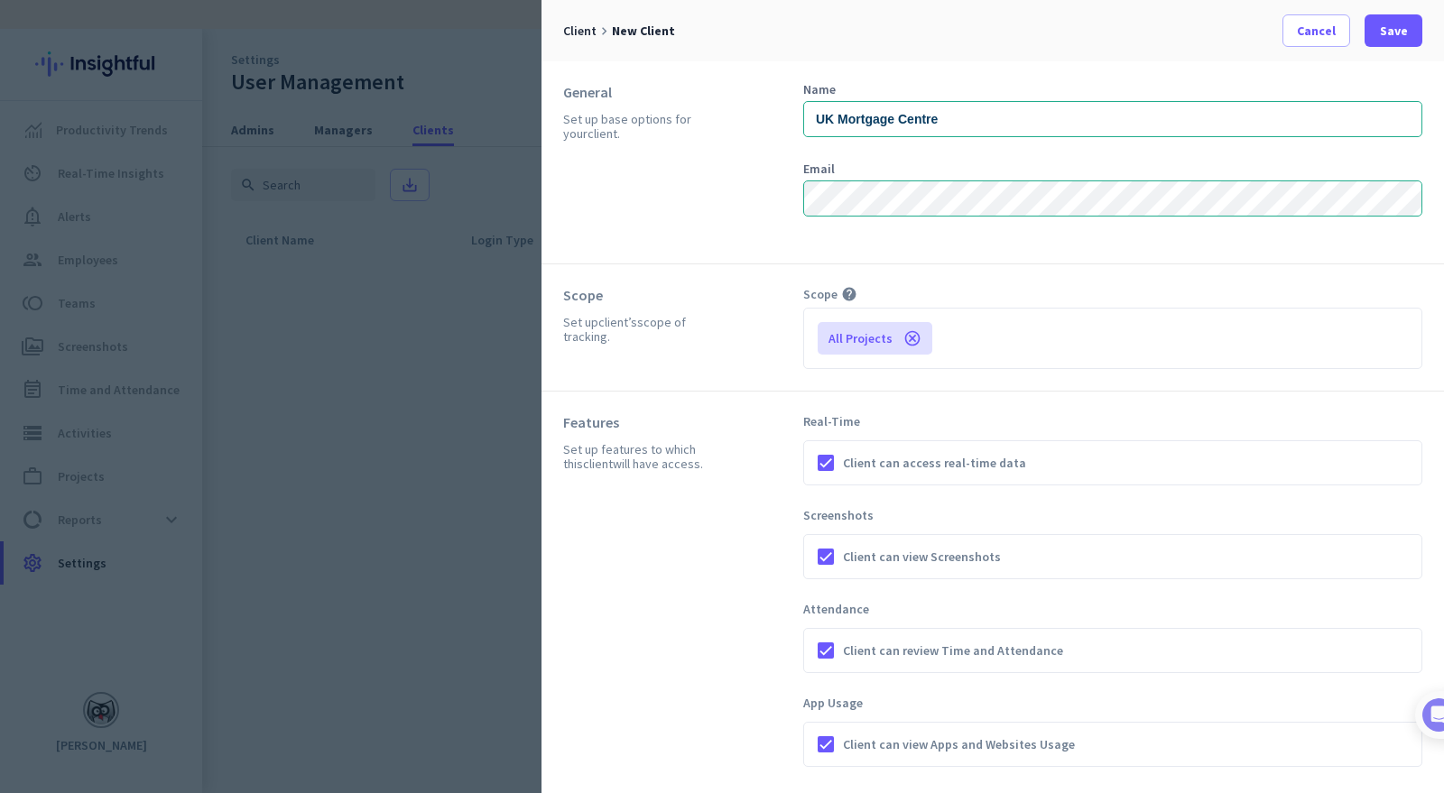
click at [912, 339] on icon "cancel" at bounding box center [913, 338] width 18 height 18
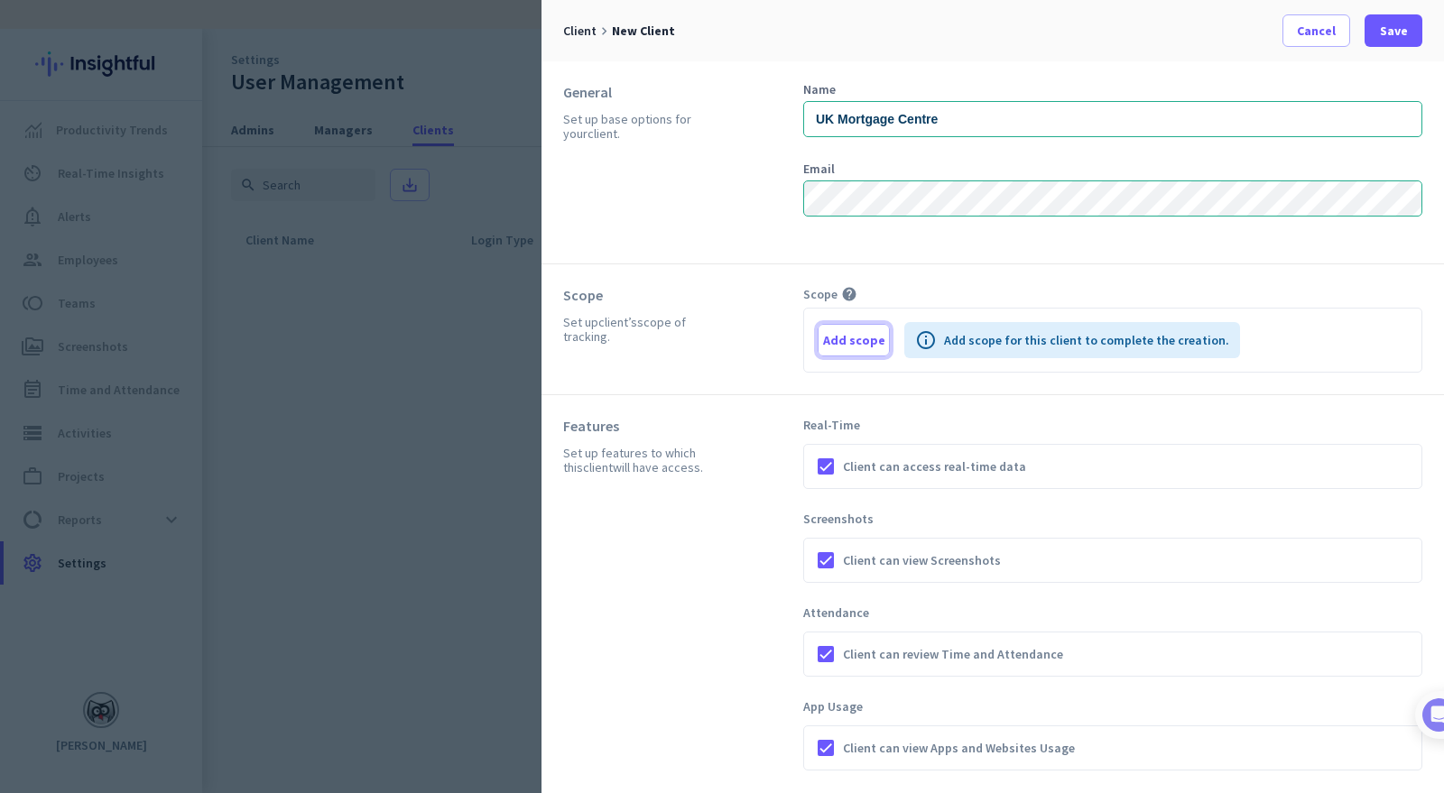
click at [867, 341] on span "Add scope" at bounding box center [854, 340] width 62 height 18
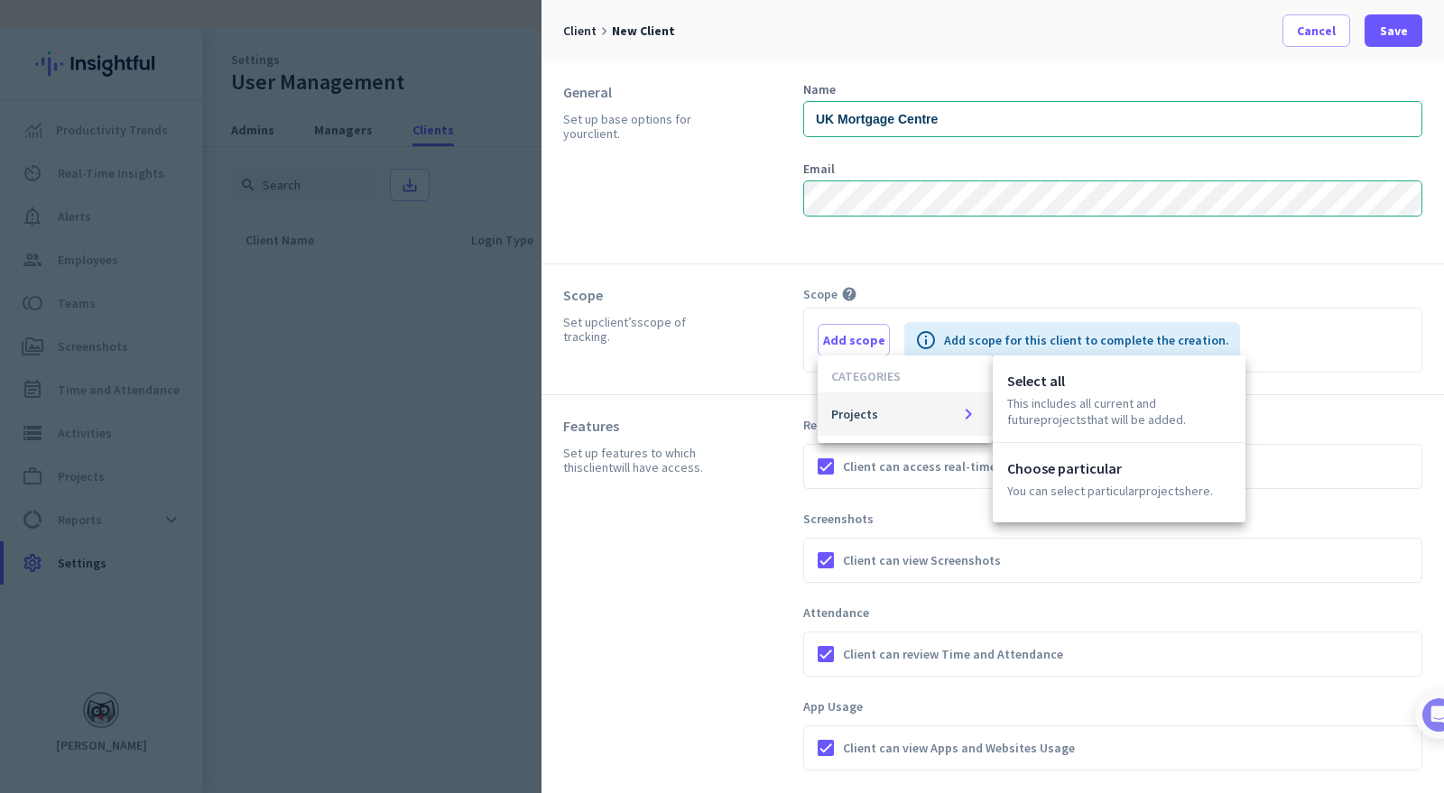
click at [1079, 486] on p "You can select particular Projects here." at bounding box center [1119, 491] width 224 height 16
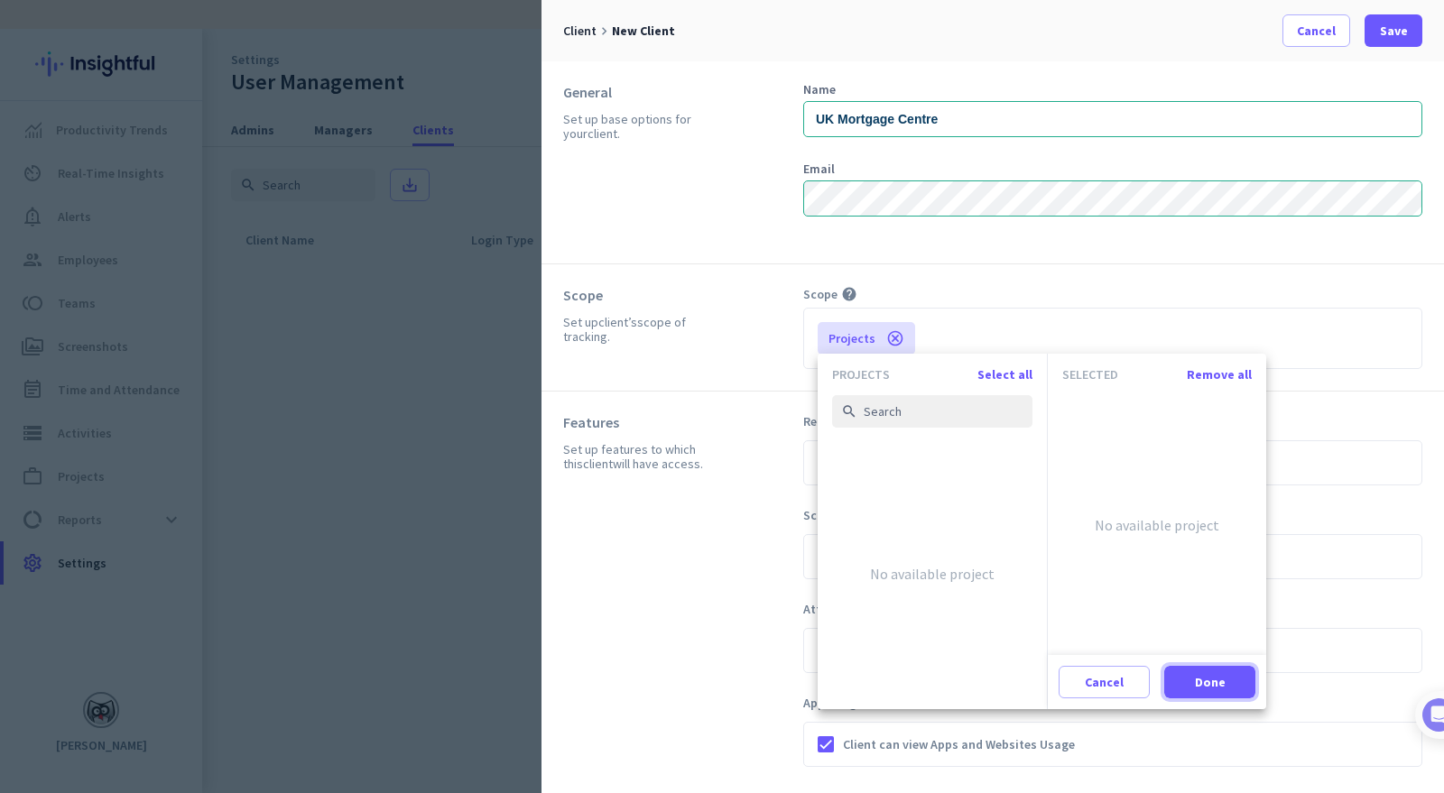
click at [1193, 675] on span at bounding box center [1210, 682] width 91 height 43
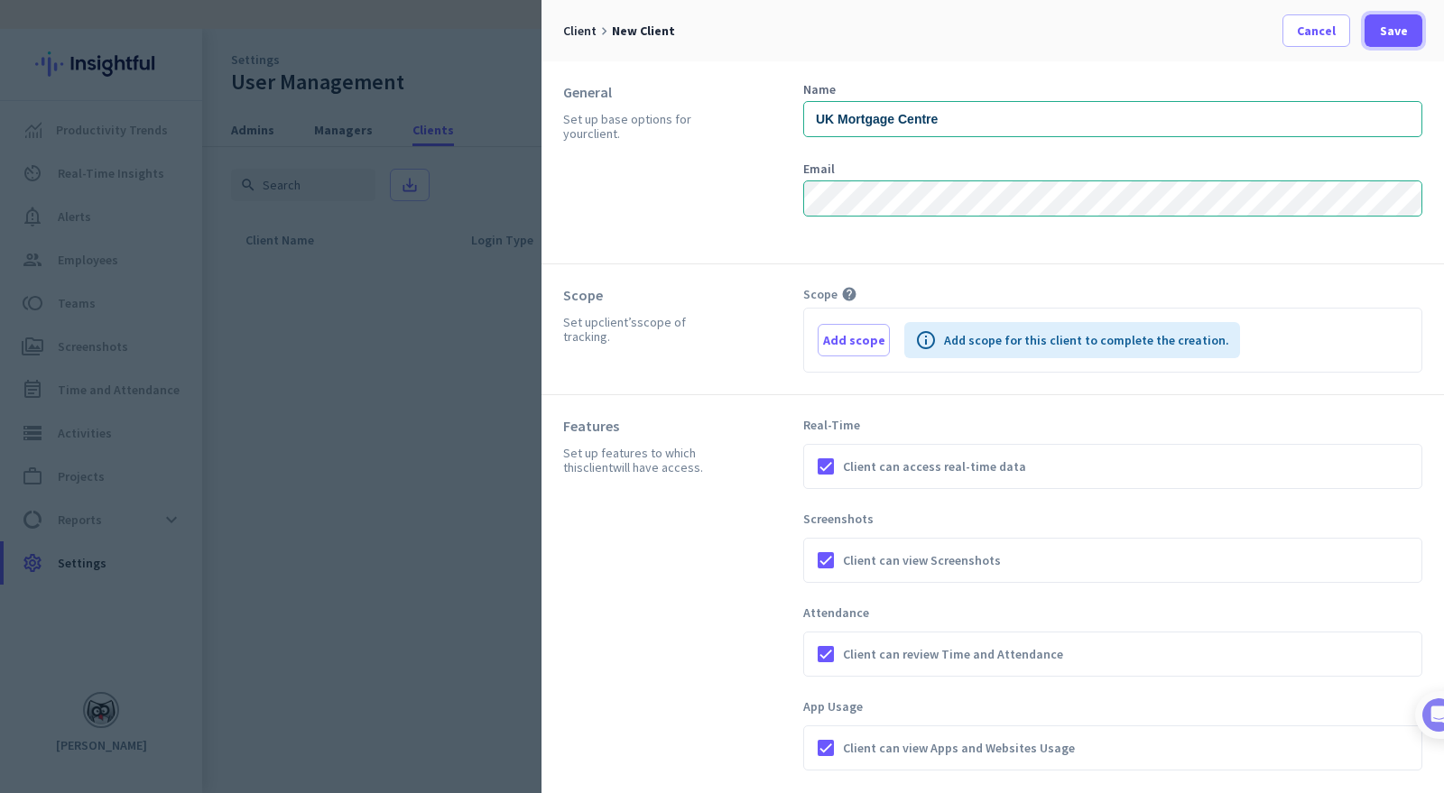
click at [1388, 30] on span "Save" at bounding box center [1394, 31] width 28 height 18
click at [1324, 19] on span at bounding box center [1317, 30] width 66 height 43
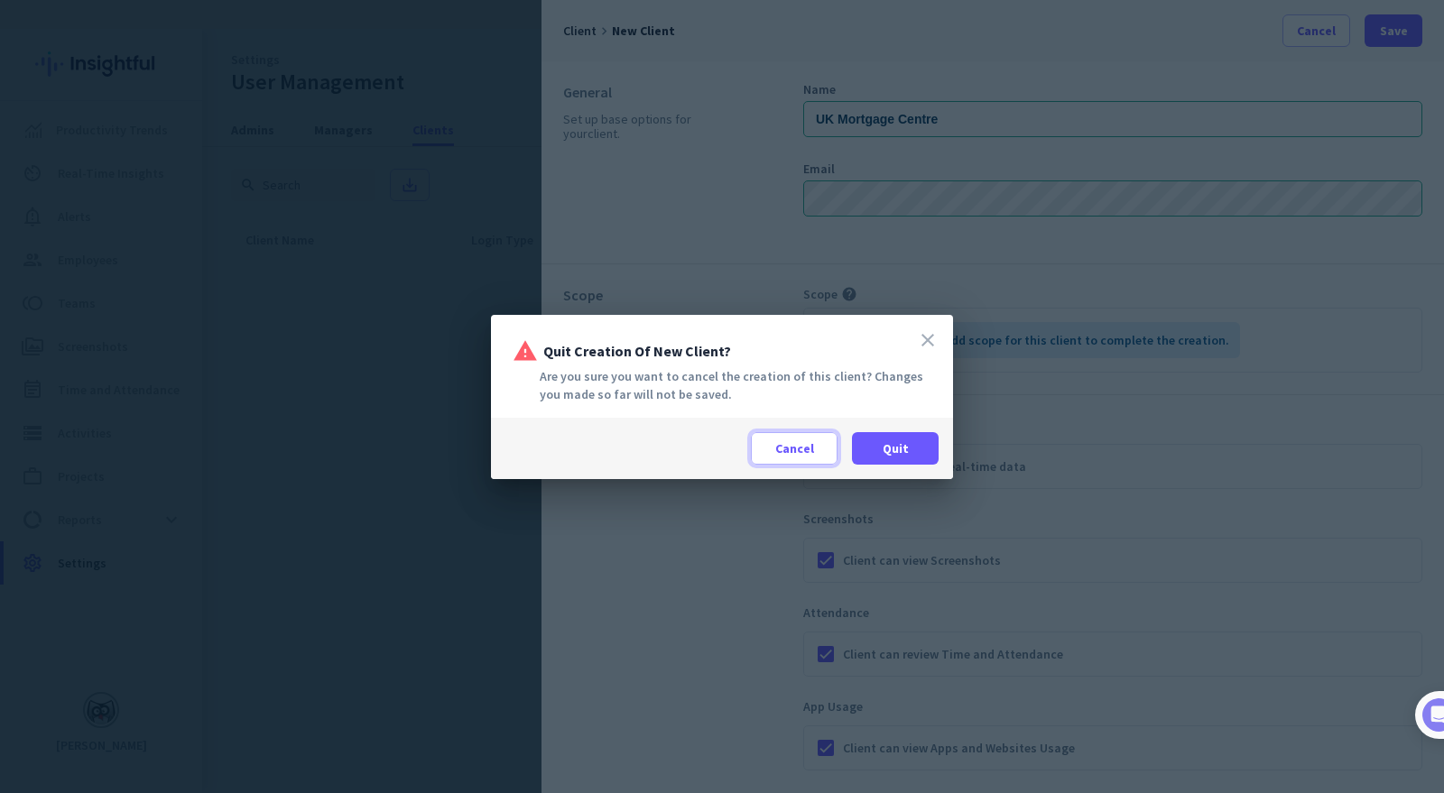
click at [810, 443] on span "Cancel" at bounding box center [794, 449] width 39 height 18
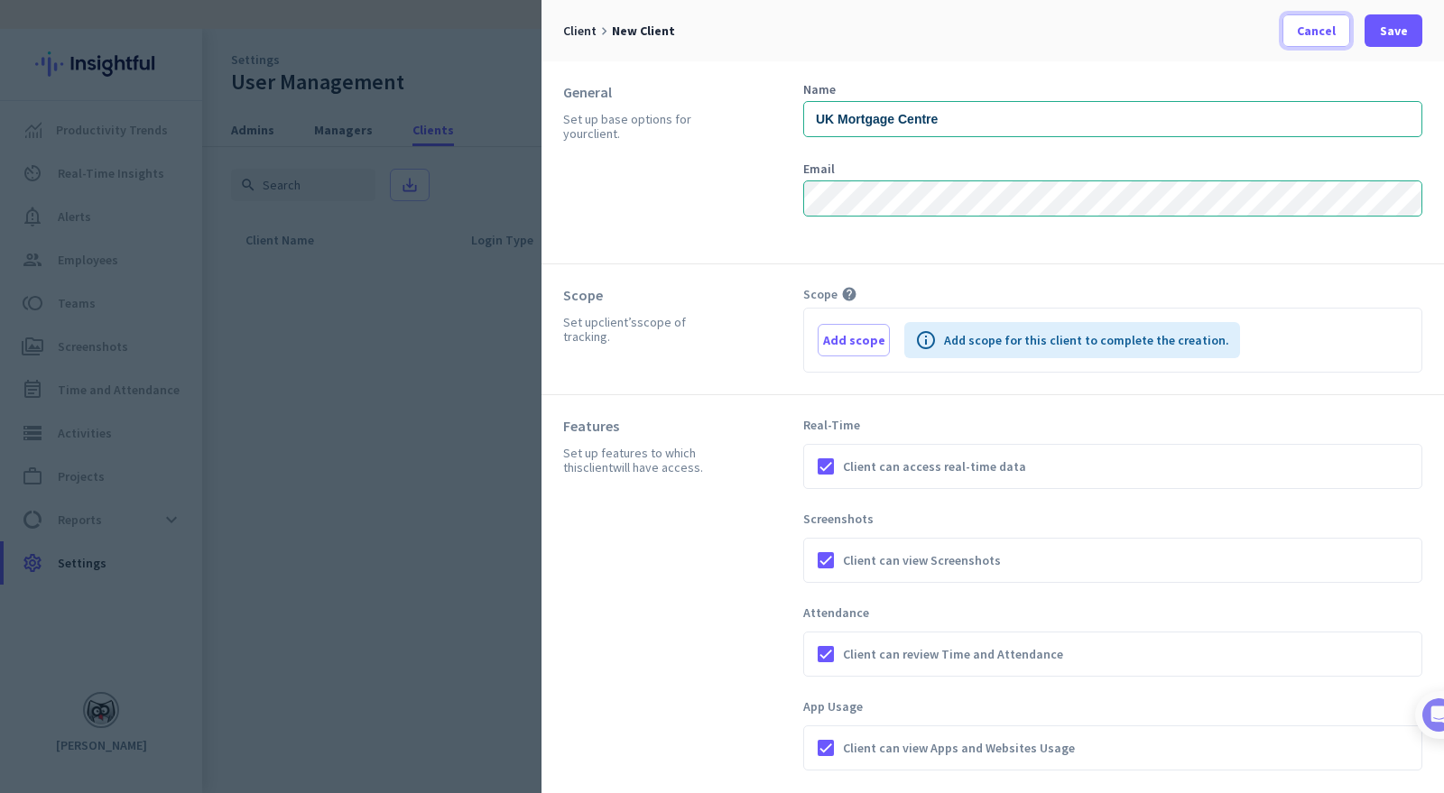
click at [1319, 41] on span at bounding box center [1317, 30] width 66 height 43
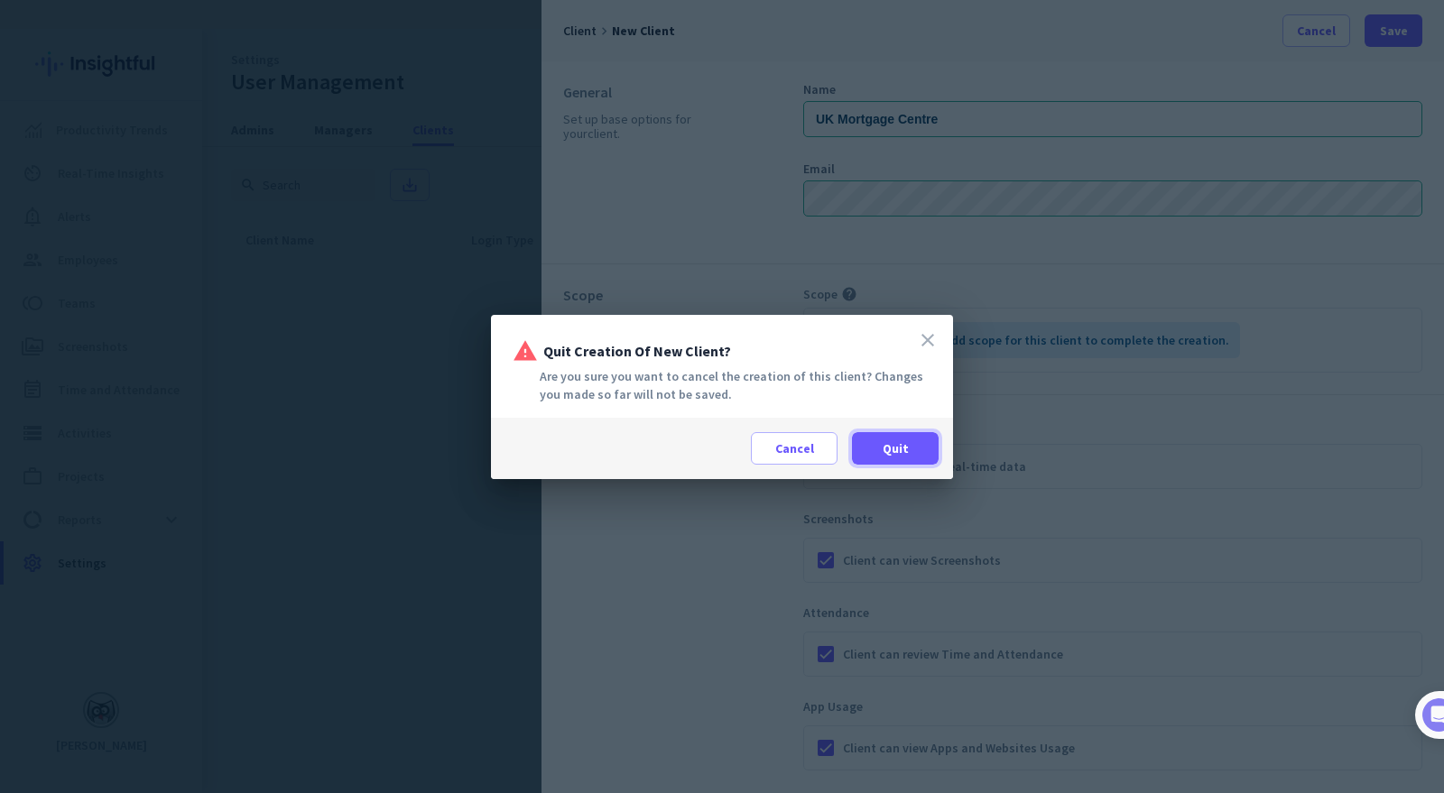
click at [872, 452] on span at bounding box center [895, 448] width 87 height 43
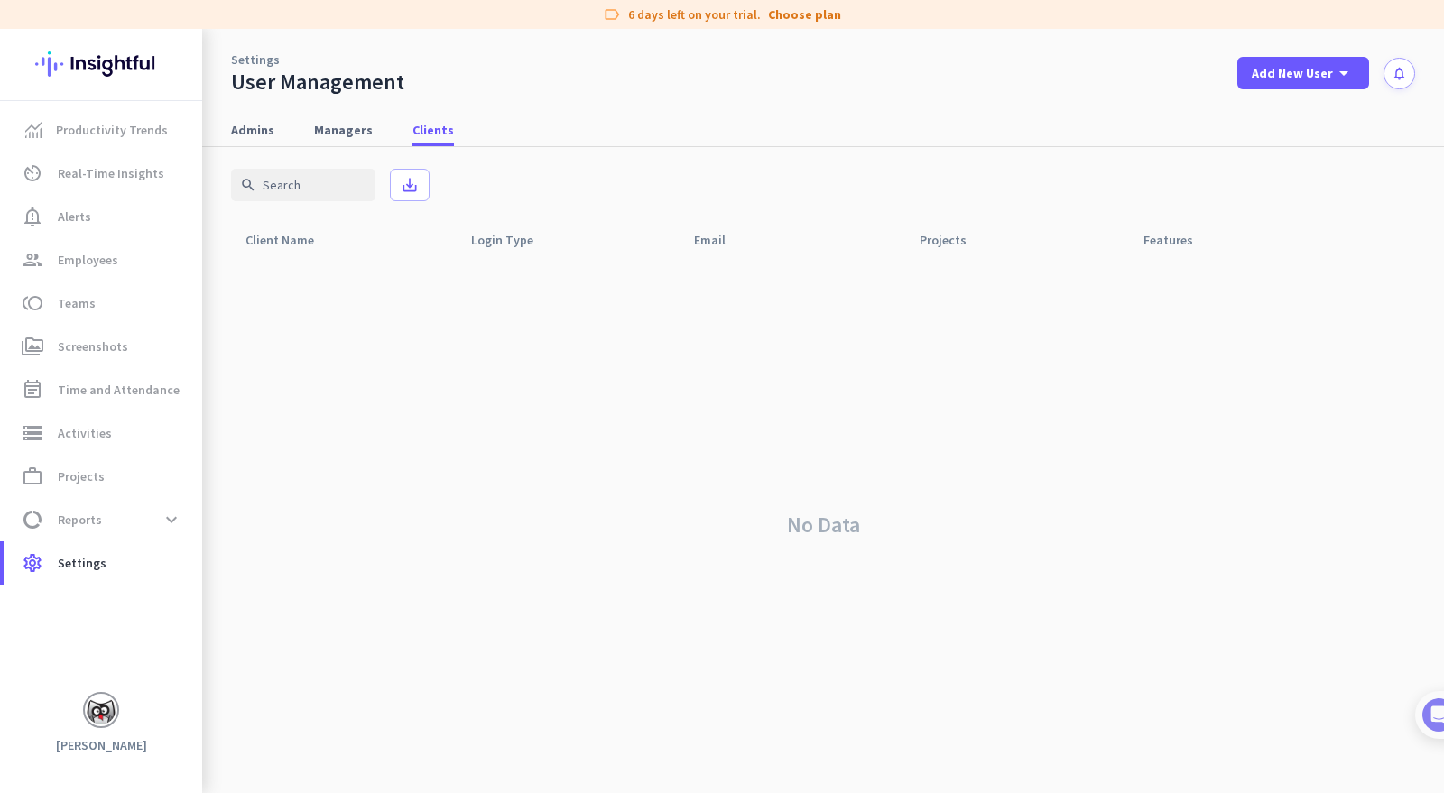
click at [98, 713] on img at bounding box center [101, 710] width 29 height 29
click at [174, 664] on span "Sign out" at bounding box center [201, 680] width 138 height 32
